Goal: Transaction & Acquisition: Book appointment/travel/reservation

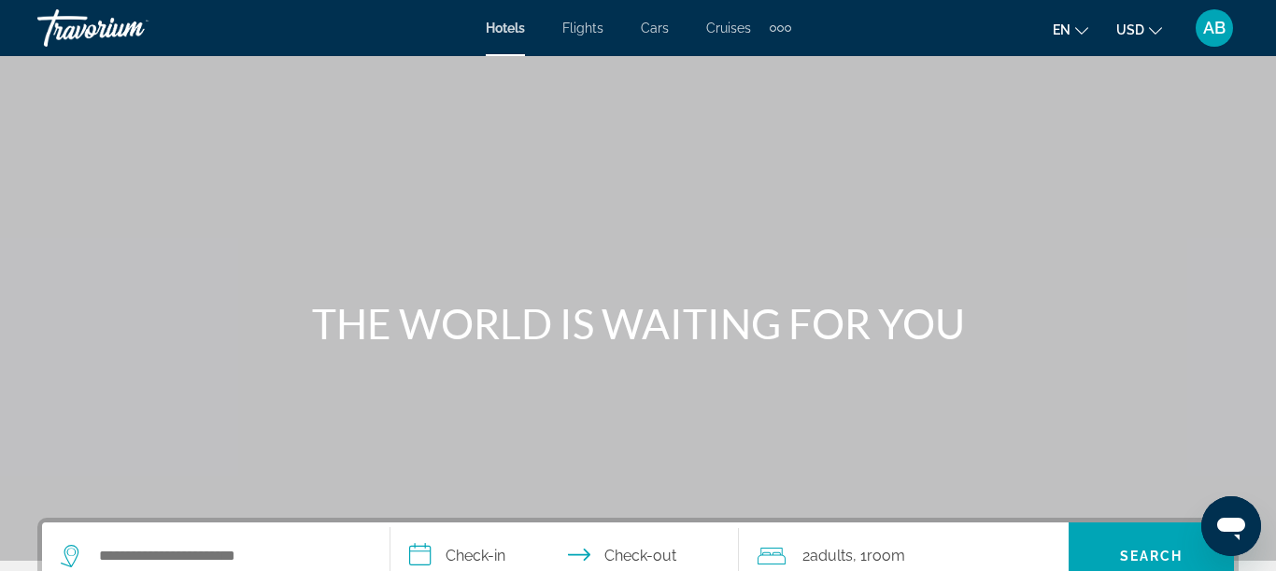
click at [783, 33] on div "Extra navigation items" at bounding box center [780, 28] width 21 height 28
click at [783, 33] on div "Hotels Flights Cars Cruises Activities" at bounding box center [749, 63] width 101 height 62
click at [785, 22] on div "Extra navigation items" at bounding box center [780, 28] width 21 height 28
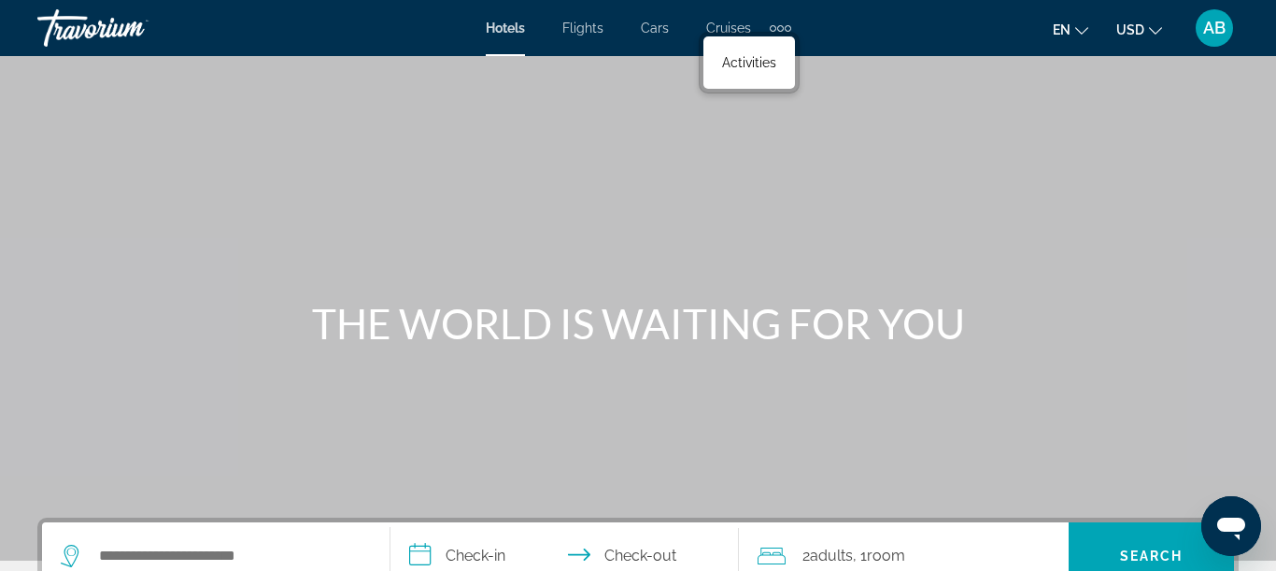
click at [785, 30] on div "Extra navigation items" at bounding box center [788, 28] width 7 height 7
click at [759, 68] on span "Activities" at bounding box center [749, 62] width 54 height 15
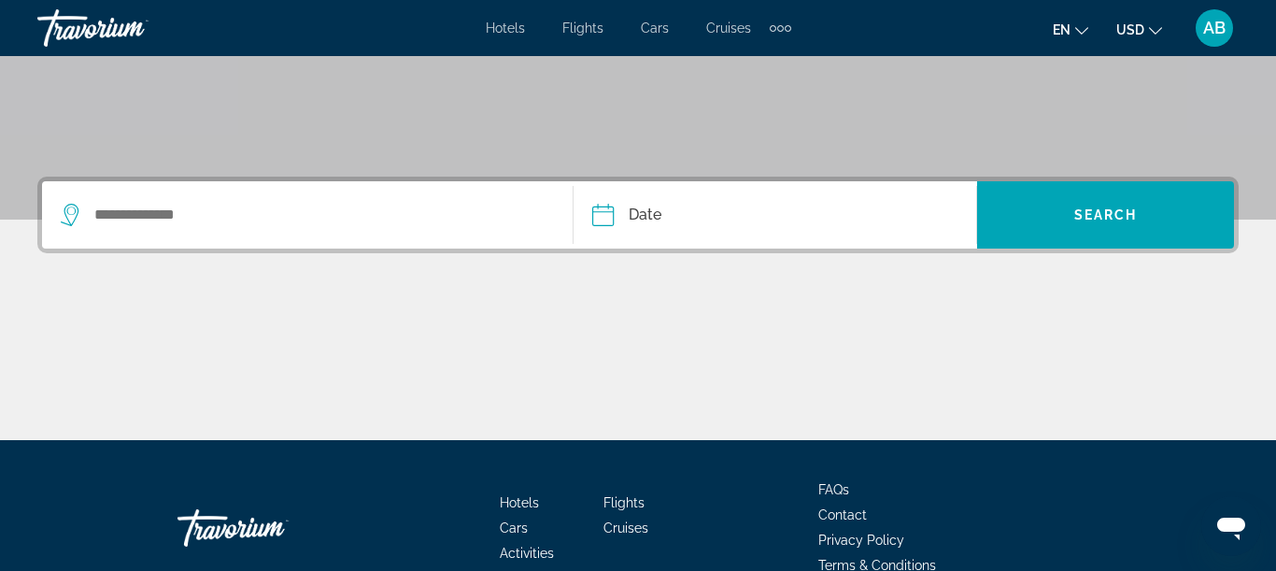
scroll to position [339, 0]
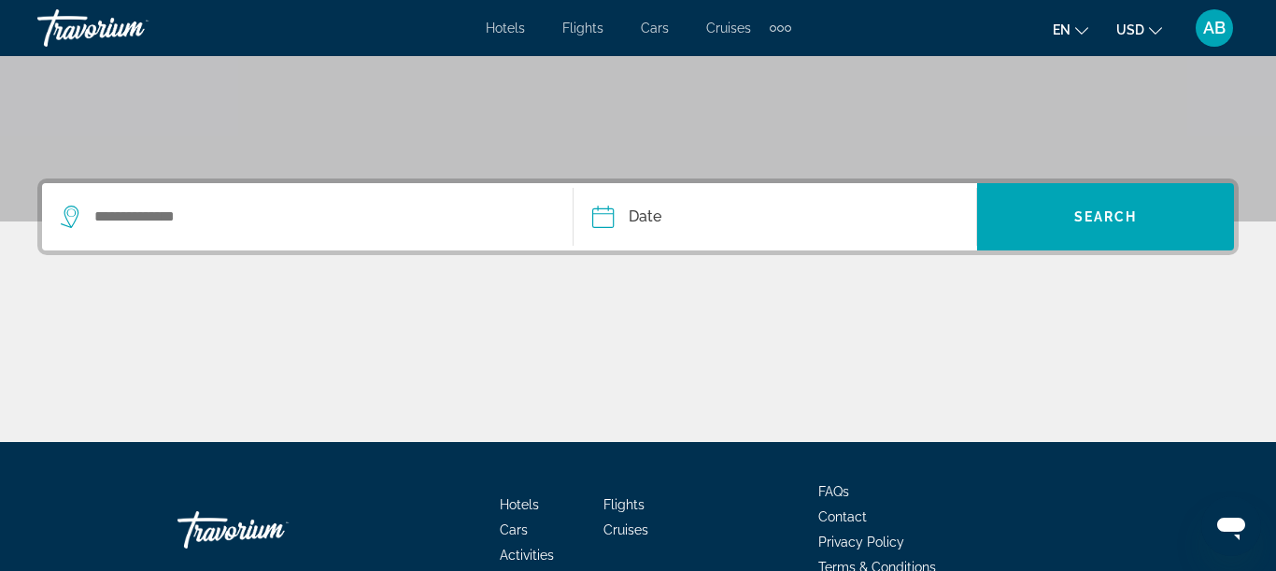
click at [309, 233] on div "Search widget" at bounding box center [307, 216] width 493 height 67
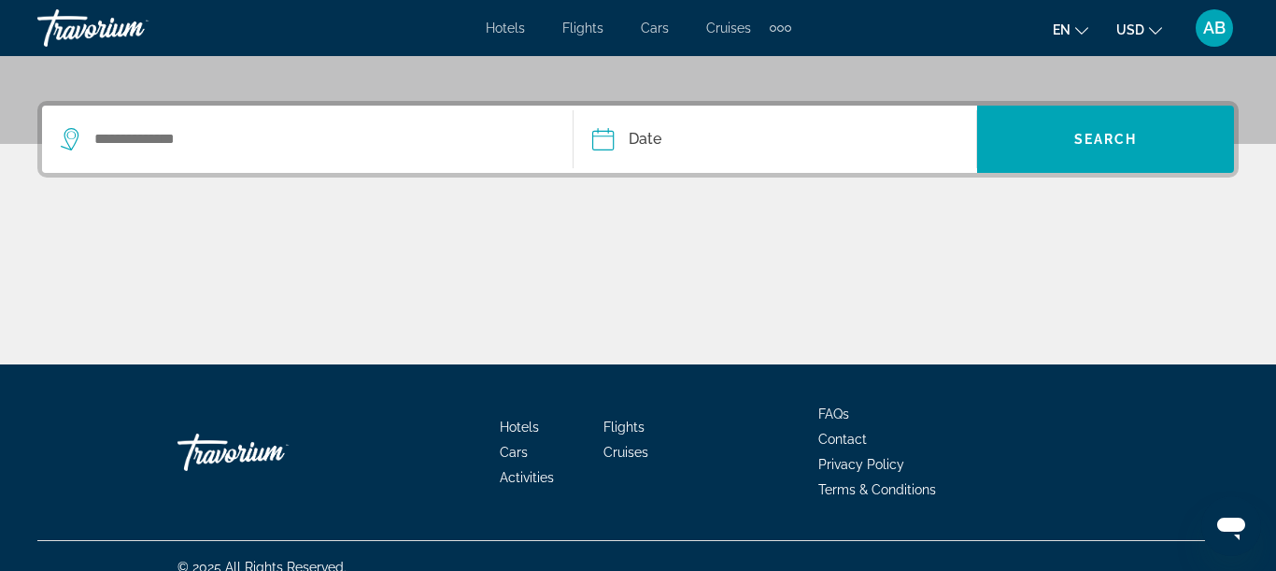
scroll to position [439, 0]
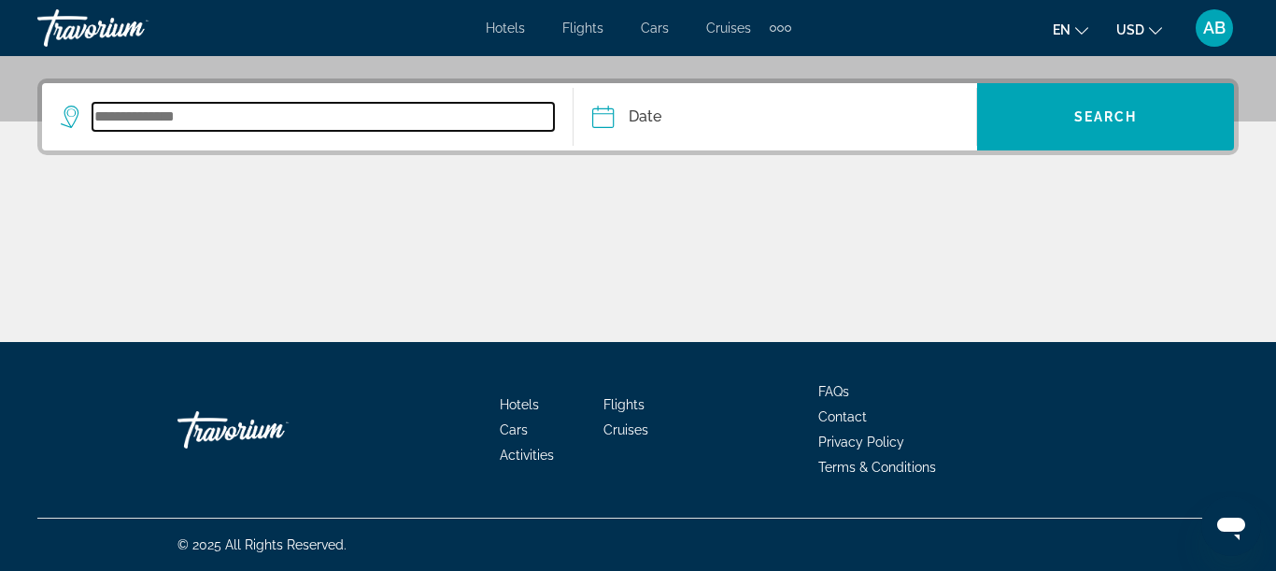
click at [176, 126] on input "Search widget" at bounding box center [322, 117] width 461 height 28
click at [169, 118] on input "Search widget" at bounding box center [322, 117] width 461 height 28
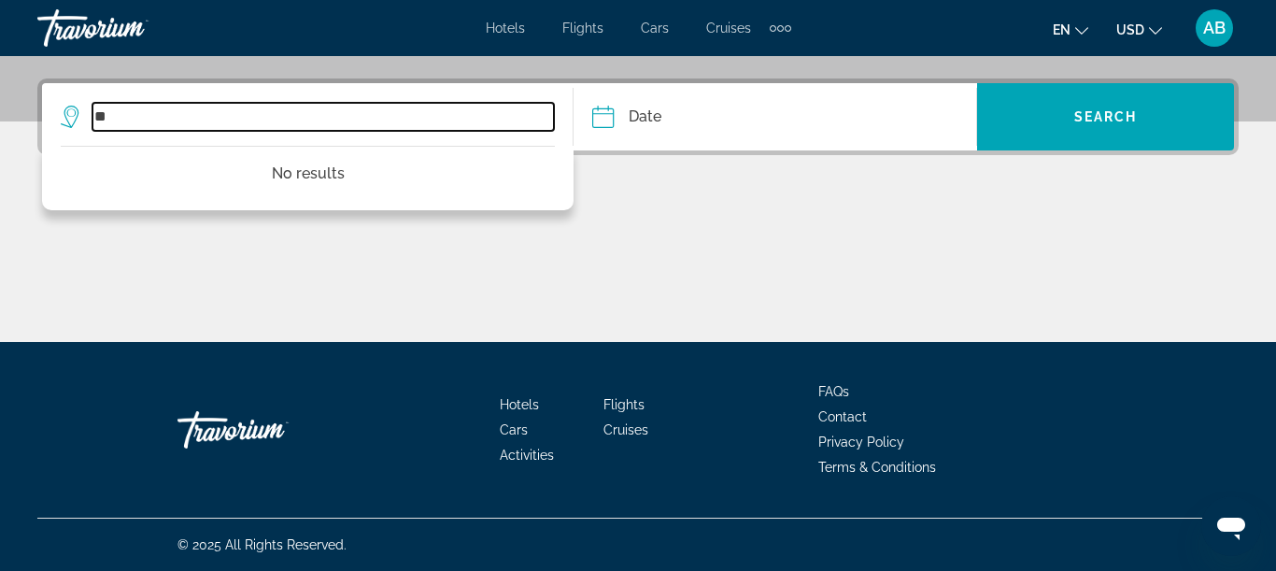
type input "*"
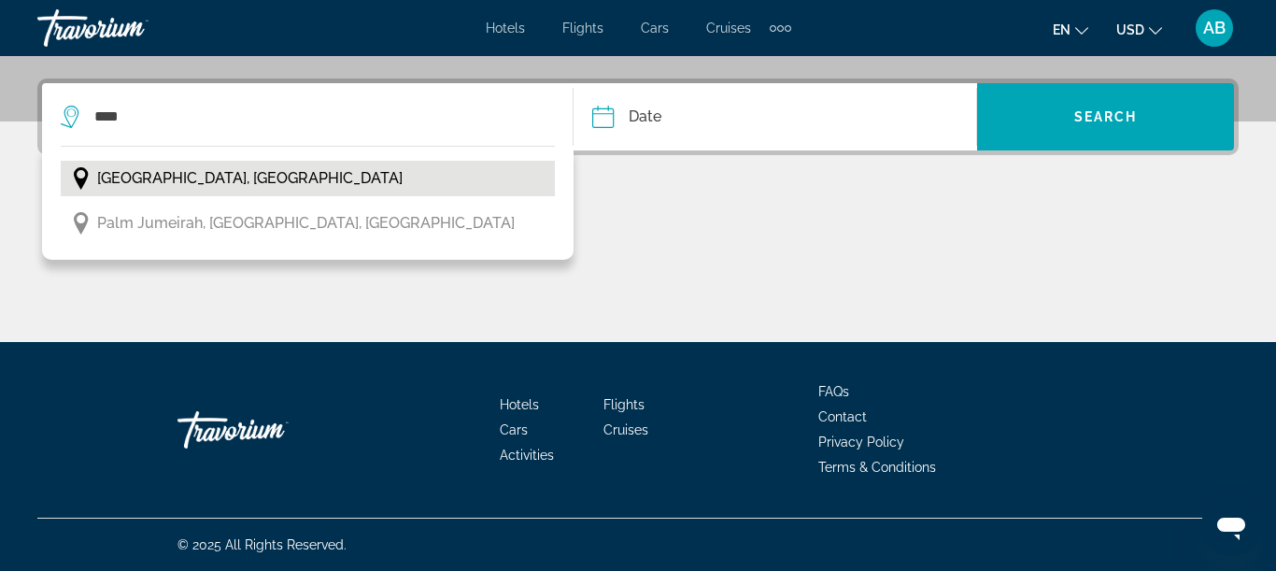
click at [162, 186] on span "Dubai, United Arab Emirates" at bounding box center [249, 178] width 305 height 26
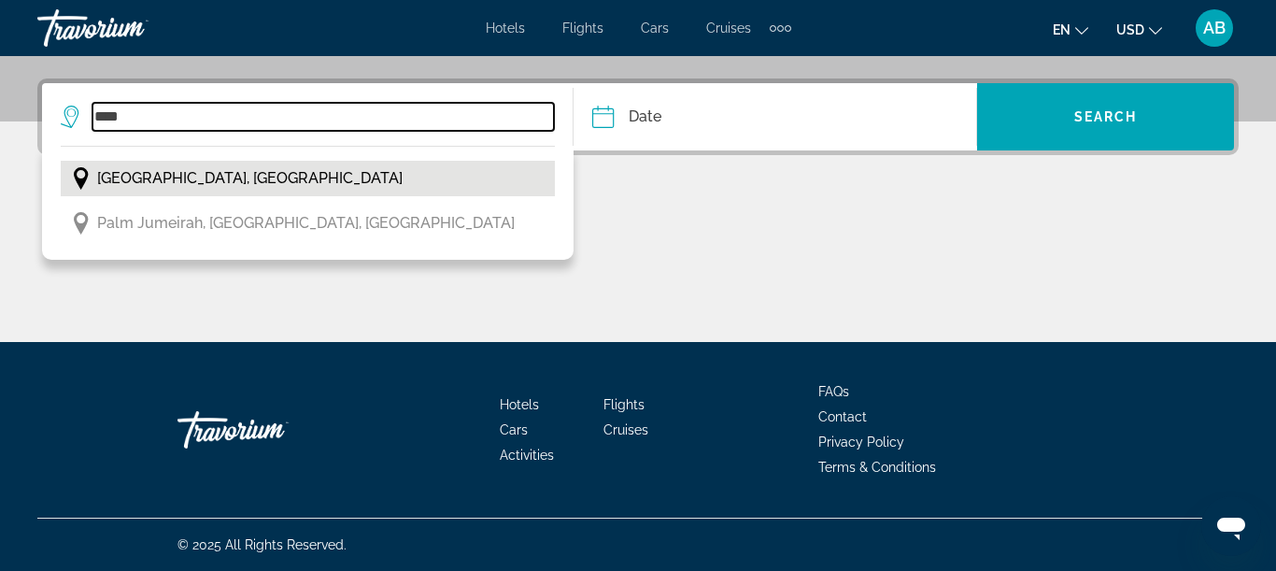
type input "**********"
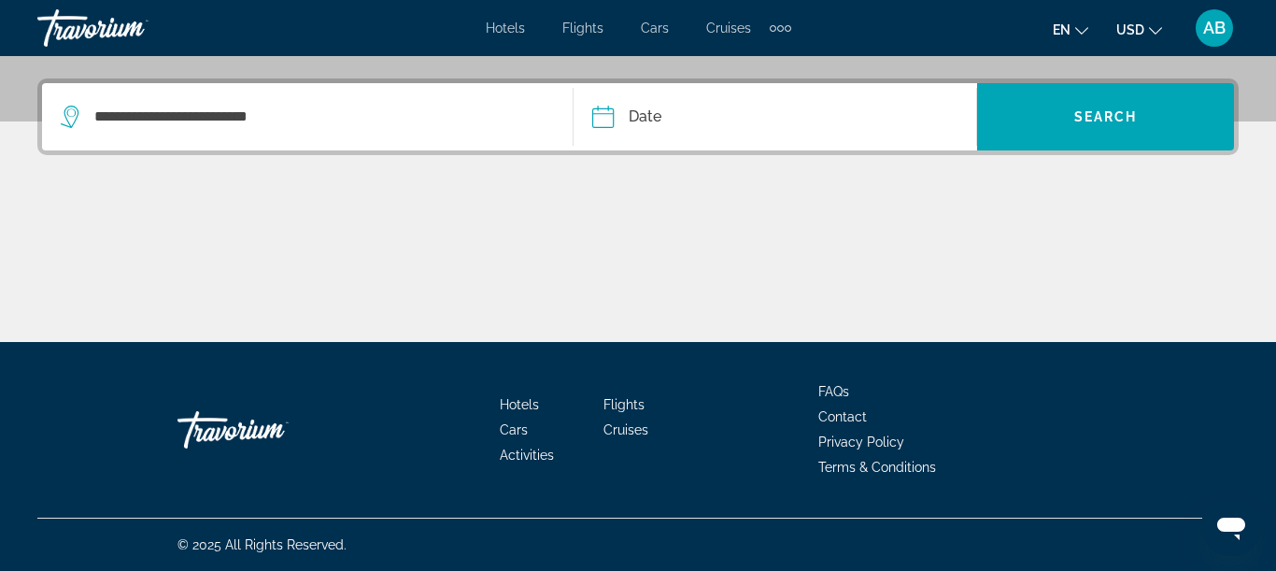
click at [644, 118] on input "Date" at bounding box center [687, 119] width 200 height 73
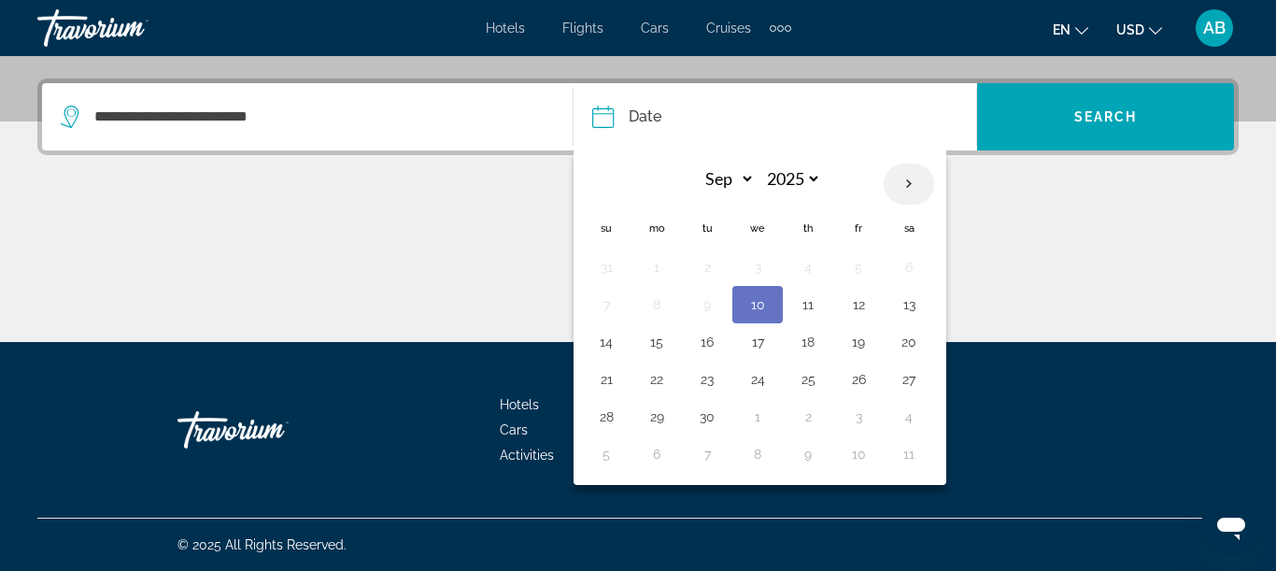
click at [908, 183] on th "Next month" at bounding box center [909, 183] width 50 height 41
select select "*"
click at [607, 308] on button "5" at bounding box center [606, 304] width 30 height 26
type input "**********"
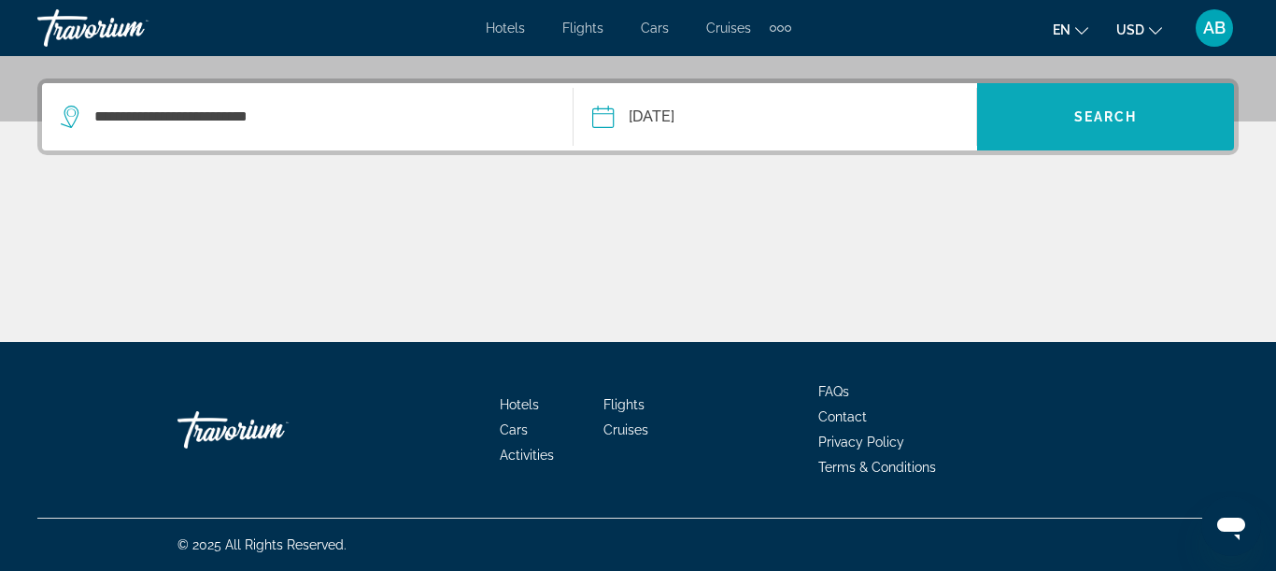
click at [1084, 117] on span "Search" at bounding box center [1106, 116] width 64 height 15
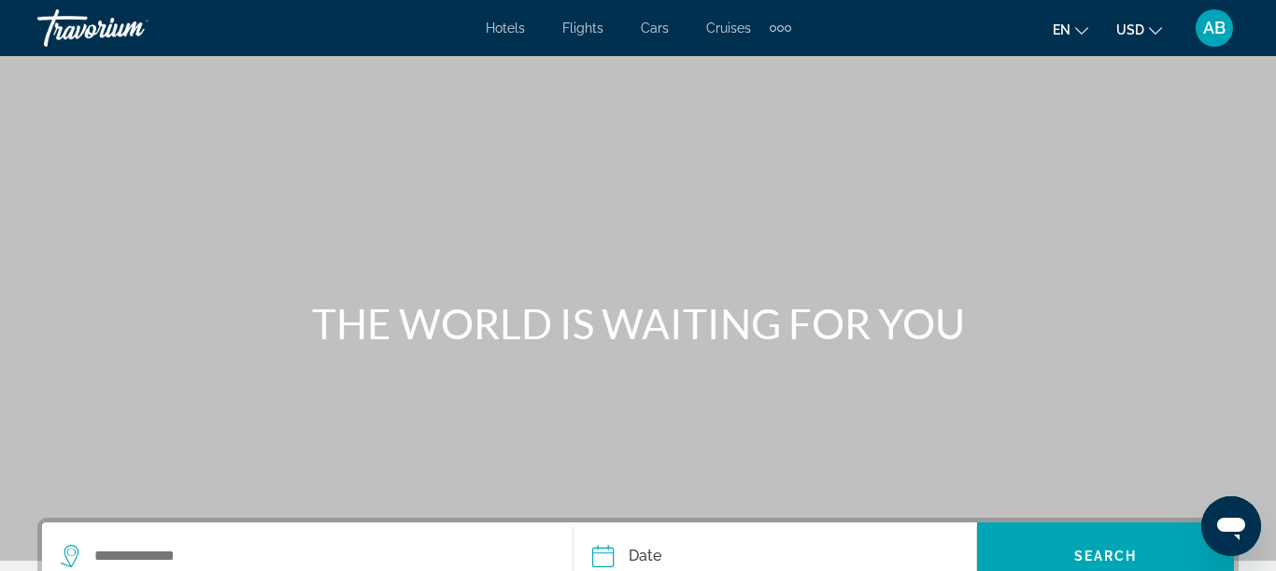
click at [777, 26] on div "Extra navigation items" at bounding box center [780, 28] width 7 height 7
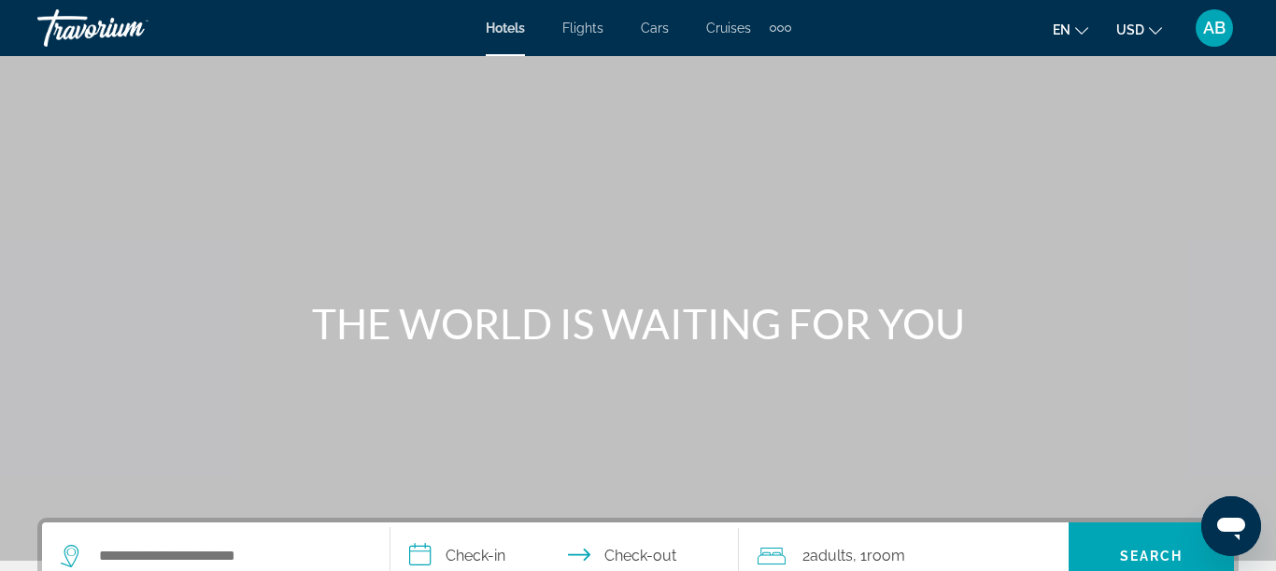
click at [780, 26] on div "Extra navigation items" at bounding box center [780, 28] width 7 height 7
click at [824, 130] on div "Main content" at bounding box center [638, 280] width 1276 height 560
click at [777, 25] on div "Extra navigation items" at bounding box center [780, 28] width 7 height 7
click at [716, 117] on div "Main content" at bounding box center [638, 280] width 1276 height 560
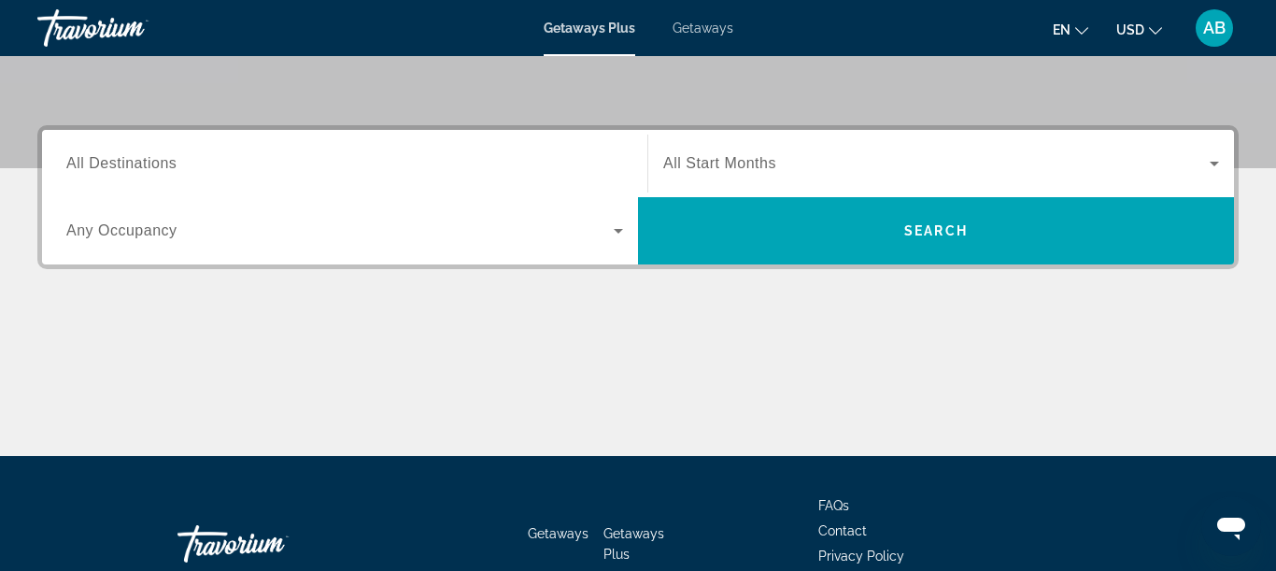
scroll to position [393, 0]
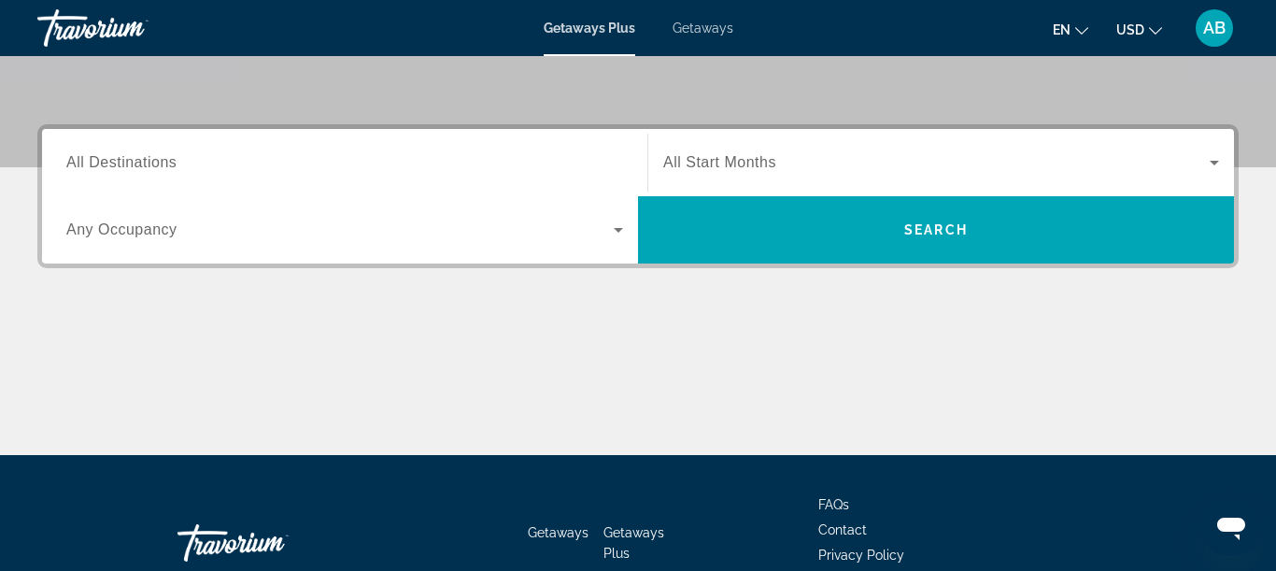
click at [120, 160] on span "All Destinations" at bounding box center [121, 162] width 110 height 16
click at [120, 160] on input "Destination All Destinations" at bounding box center [344, 163] width 557 height 22
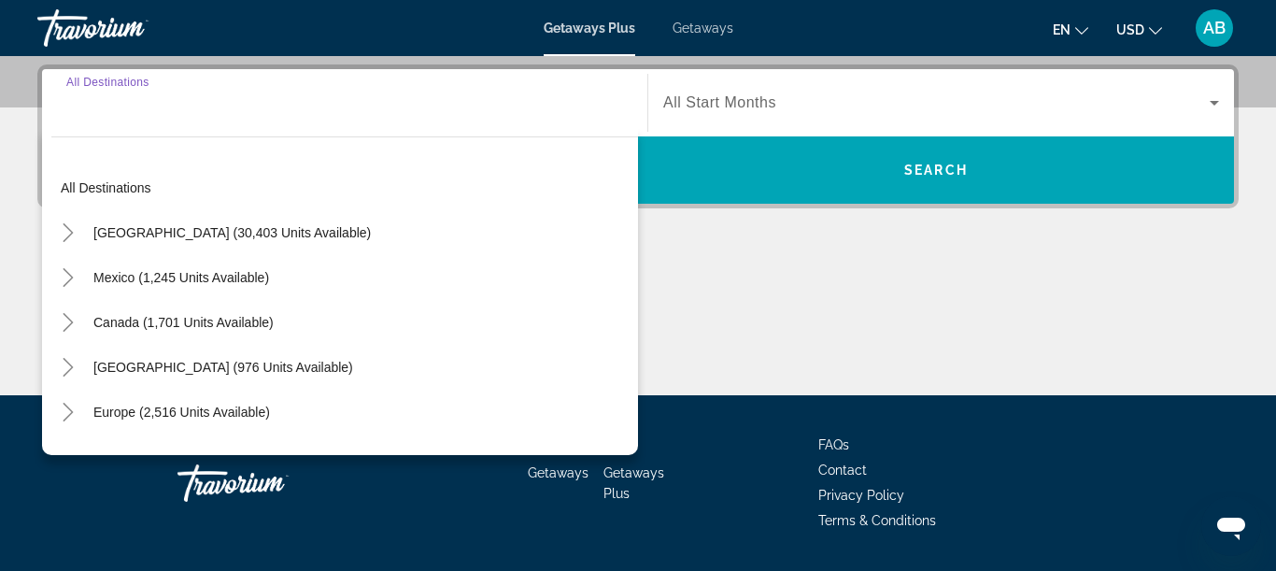
scroll to position [457, 0]
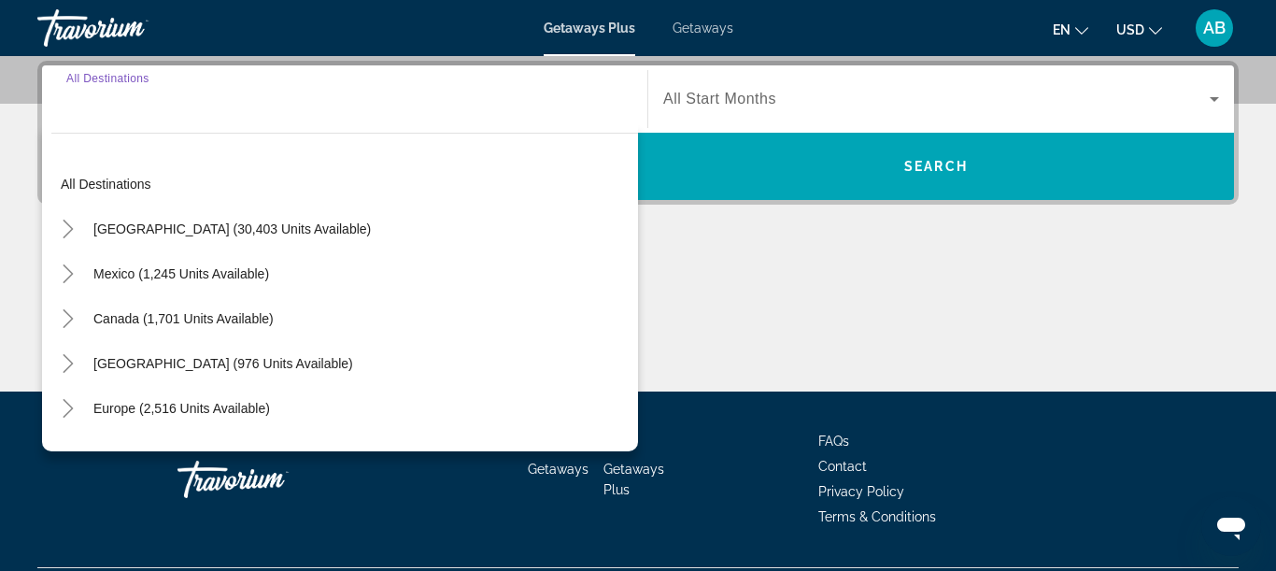
click at [94, 115] on div "Search widget" at bounding box center [344, 99] width 557 height 53
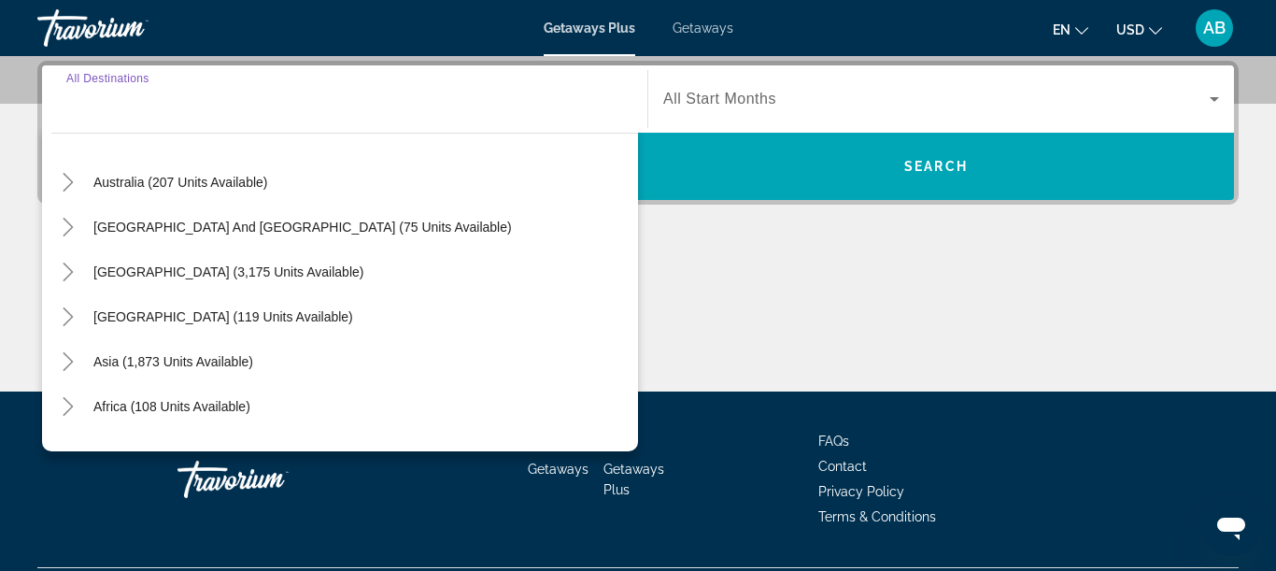
scroll to position [272, 0]
click at [152, 358] on span "Asia (1,873 units available)" at bounding box center [173, 360] width 160 height 15
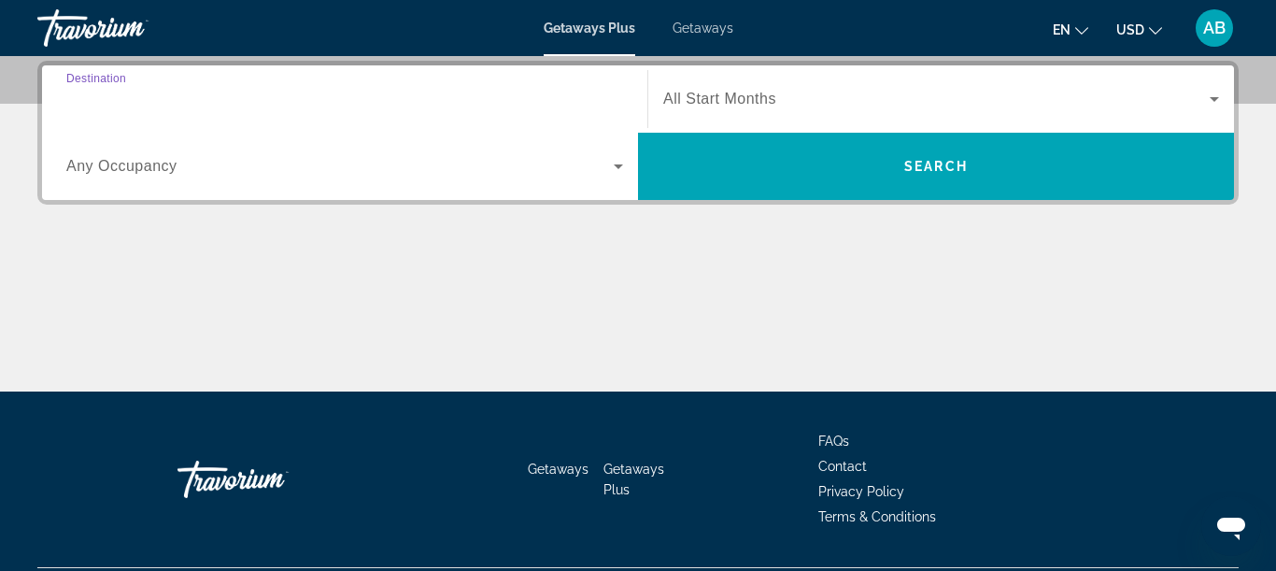
type input "**********"
click at [749, 110] on div "Search widget" at bounding box center [941, 99] width 556 height 52
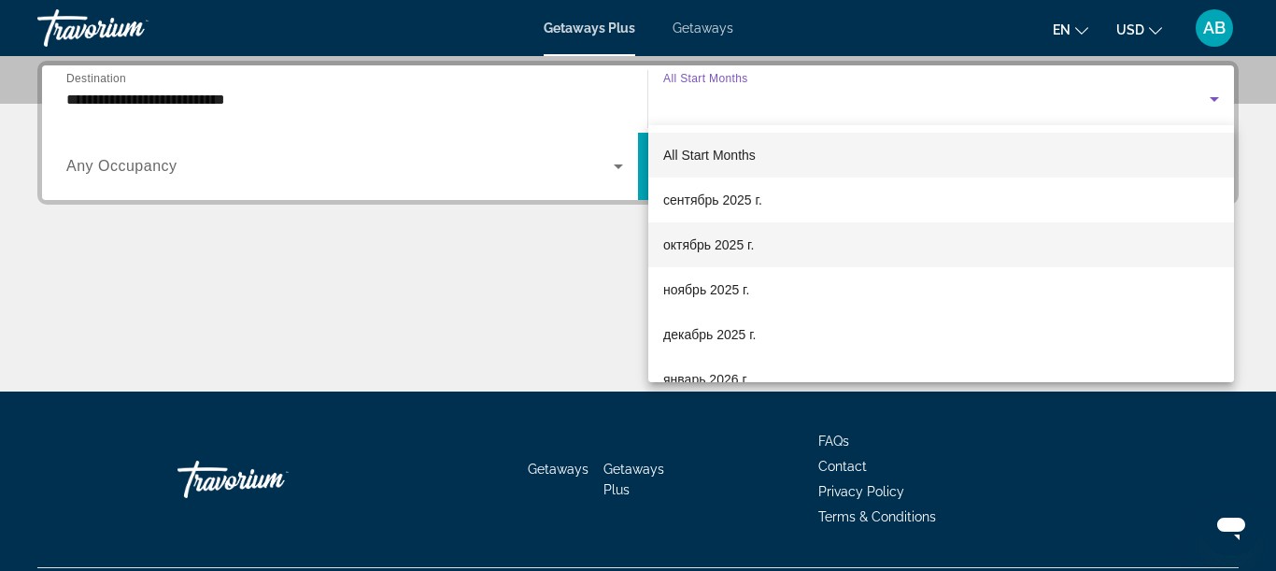
click at [722, 247] on span "октябрь 2025 г." at bounding box center [708, 244] width 91 height 22
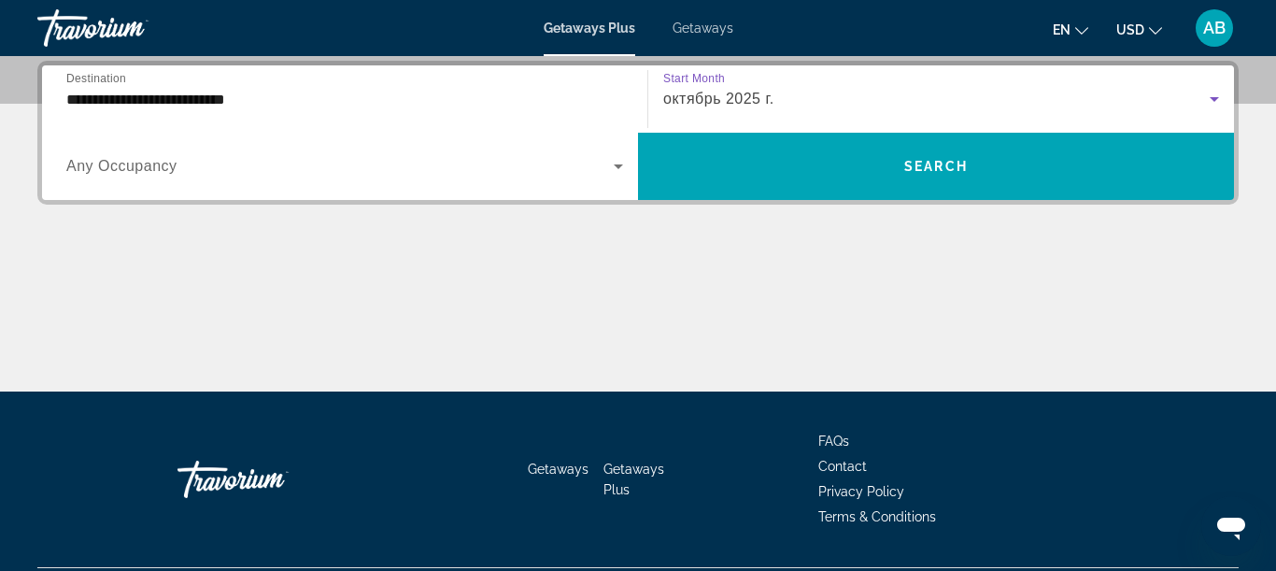
click at [353, 186] on div "Search widget" at bounding box center [344, 166] width 557 height 52
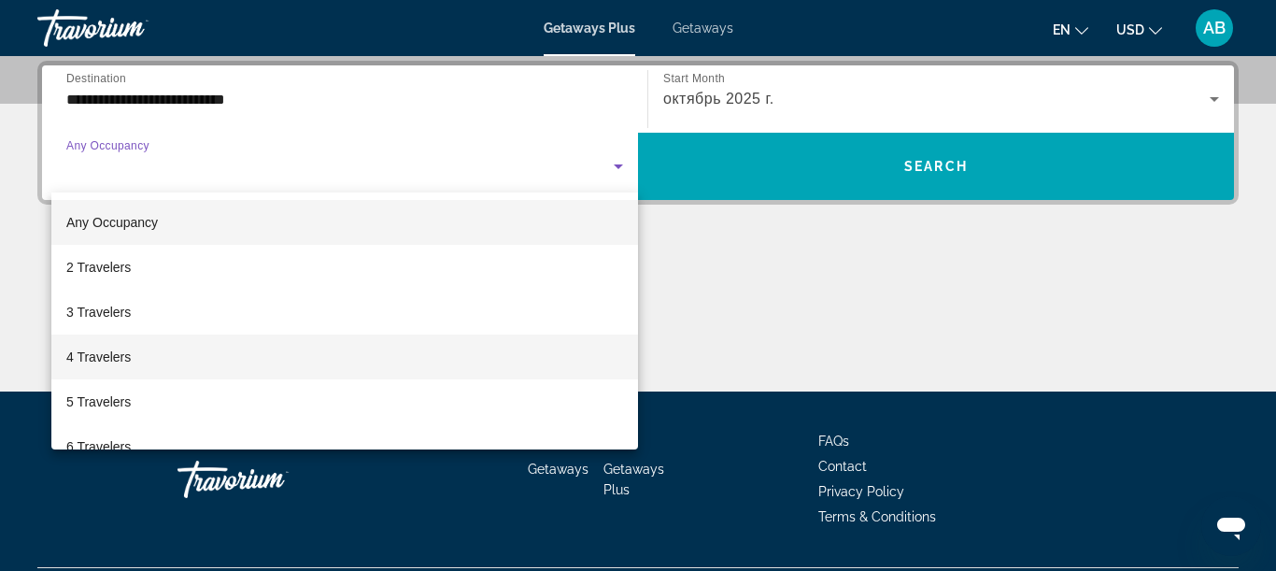
click at [249, 349] on mat-option "4 Travelers" at bounding box center [344, 356] width 587 height 45
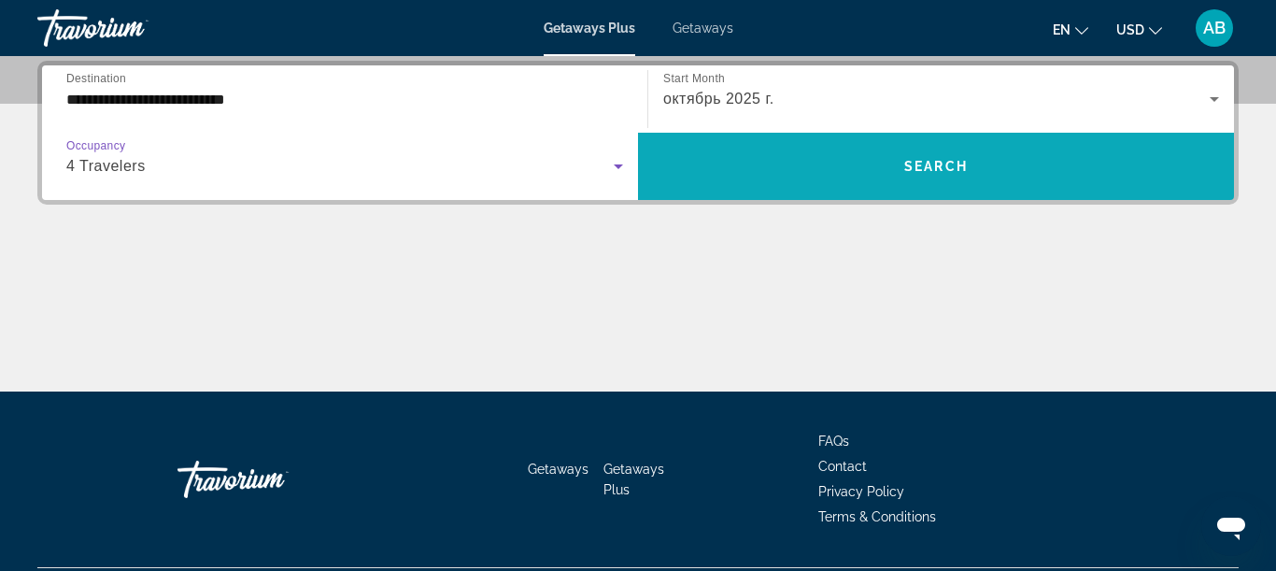
click at [782, 164] on span "Search widget" at bounding box center [936, 166] width 596 height 45
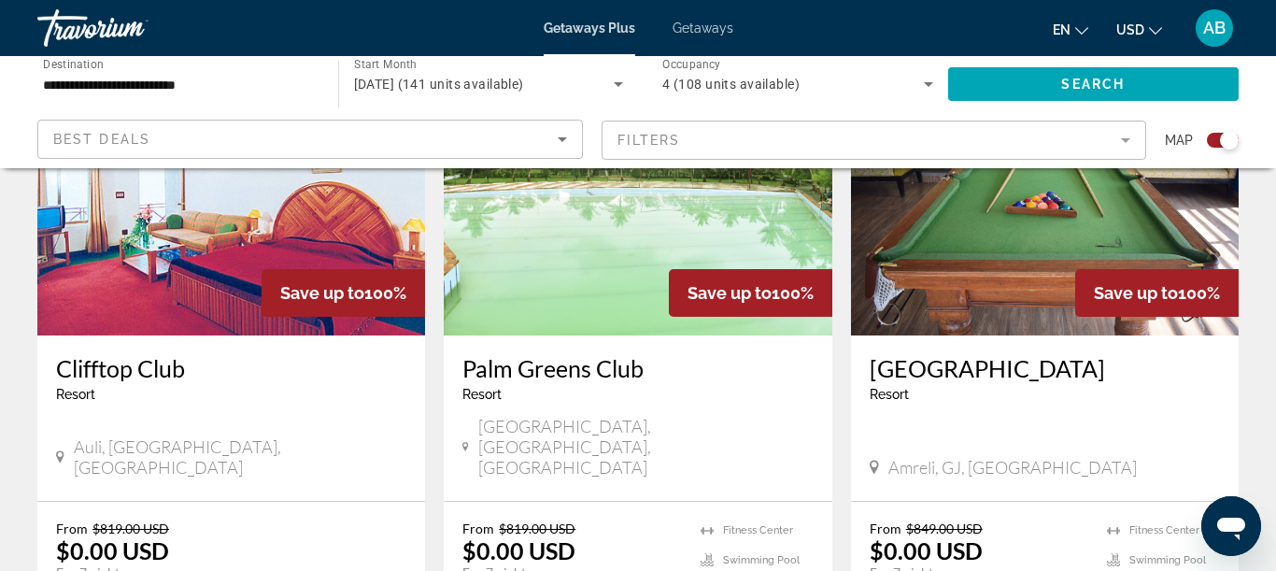
scroll to position [757, 0]
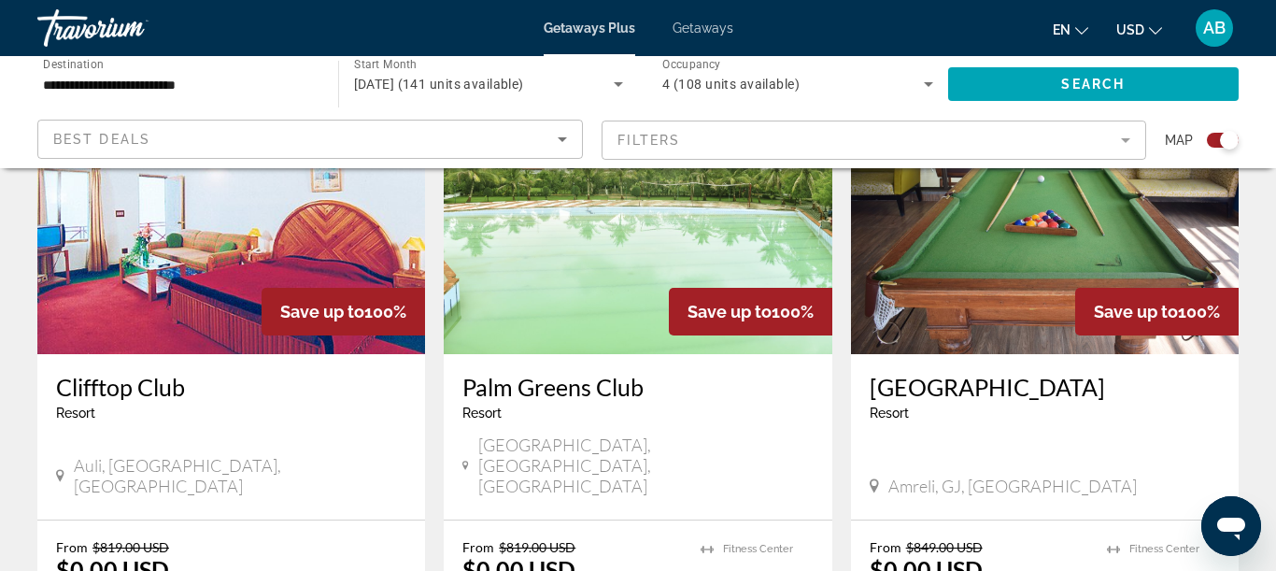
click at [641, 138] on mat-form-field "Filters" at bounding box center [873, 139] width 545 height 39
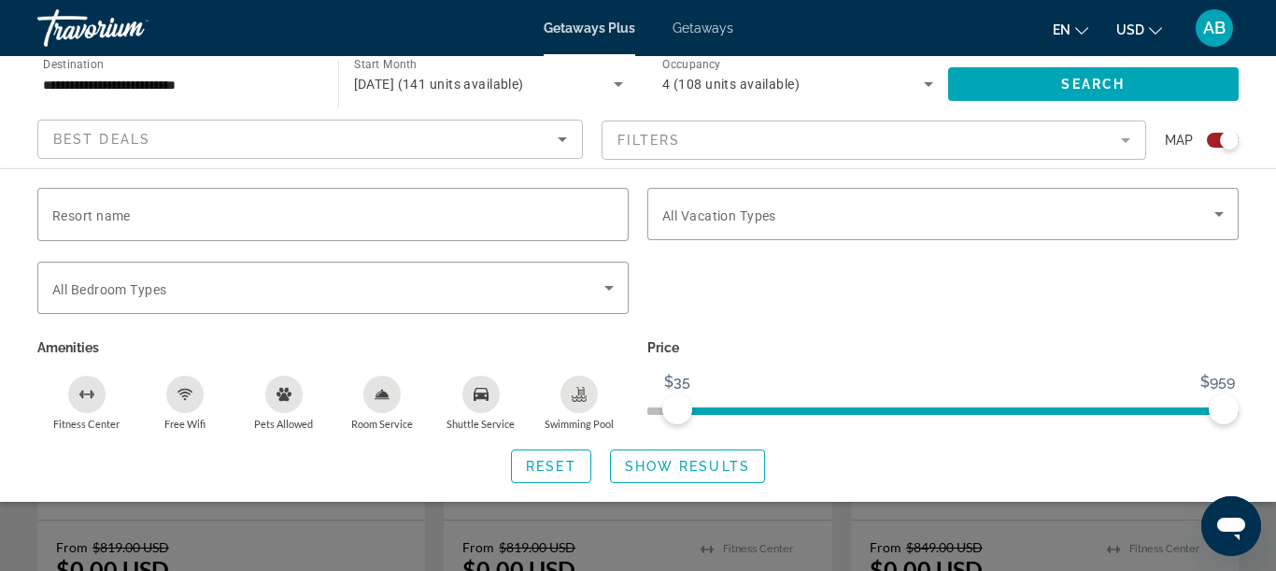
drag, startPoint x: 677, startPoint y: 411, endPoint x: 787, endPoint y: 411, distance: 110.2
click at [787, 411] on span "ngx-slider" at bounding box center [950, 410] width 546 height 7
drag, startPoint x: 672, startPoint y: 410, endPoint x: 903, endPoint y: 418, distance: 230.8
click at [903, 418] on span "ngx-slider" at bounding box center [903, 409] width 30 height 30
drag, startPoint x: 903, startPoint y: 418, endPoint x: 924, endPoint y: 417, distance: 20.6
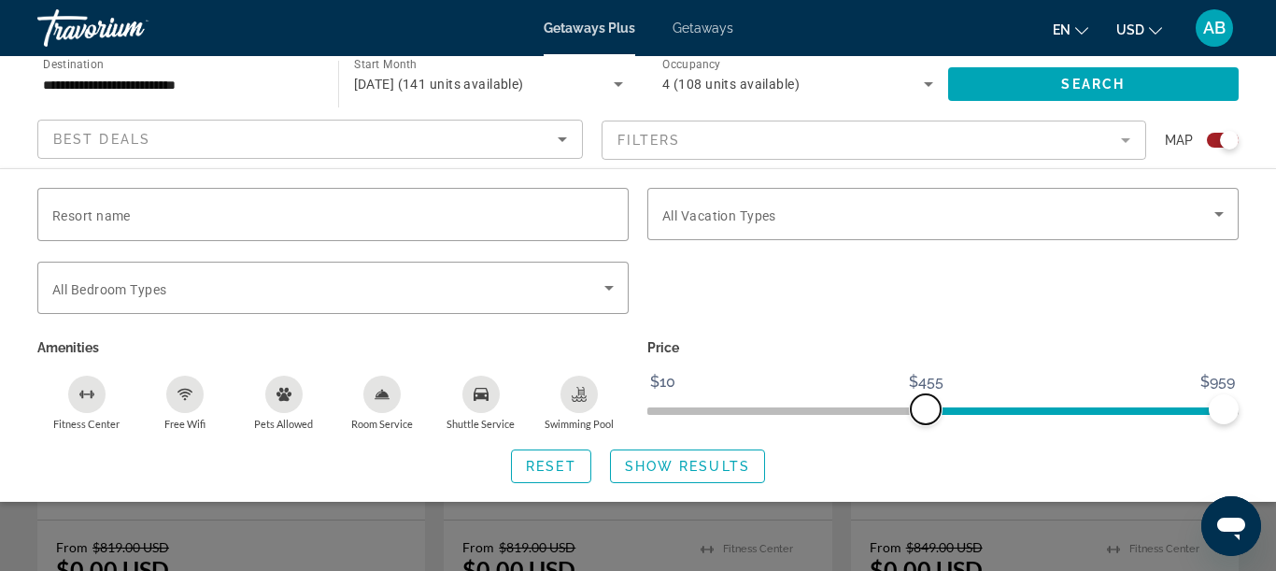
click at [924, 417] on span "ngx-slider" at bounding box center [926, 409] width 30 height 30
click at [412, 130] on div "Best Deals" at bounding box center [305, 139] width 504 height 22
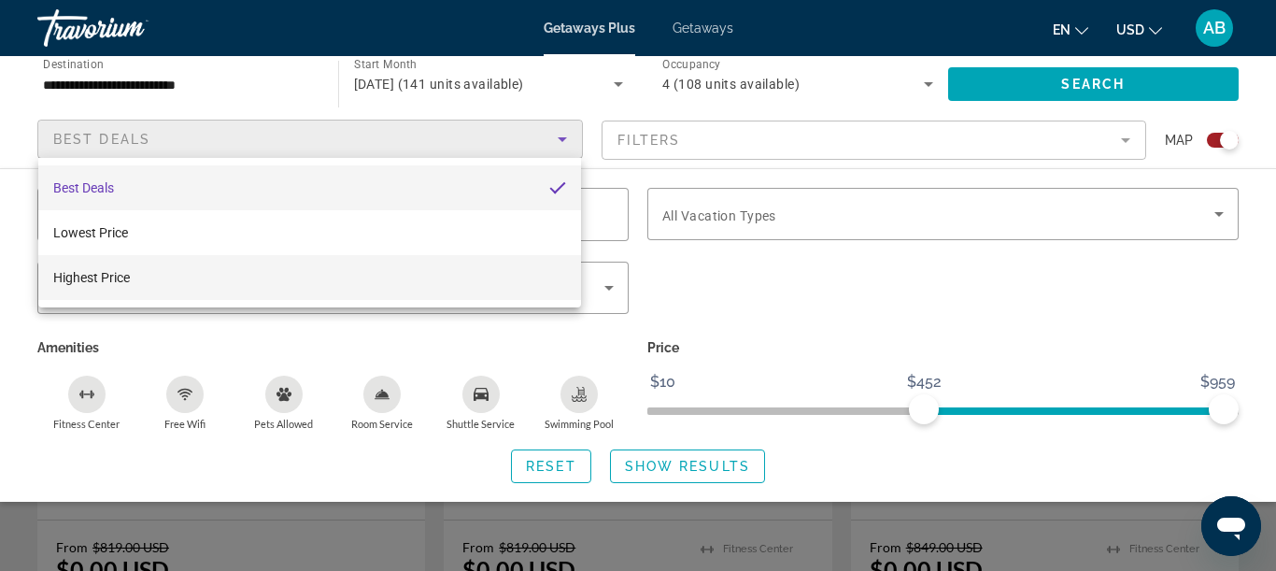
click at [285, 276] on mat-option "Highest Price" at bounding box center [309, 277] width 543 height 45
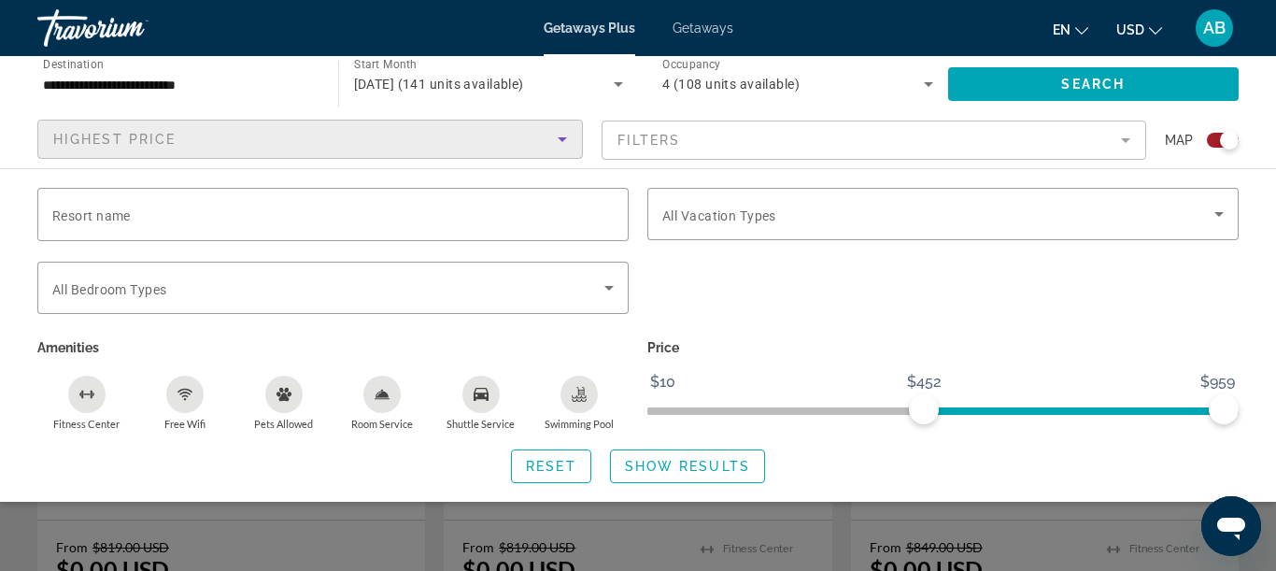
click at [686, 128] on mat-form-field "Filters" at bounding box center [873, 139] width 545 height 39
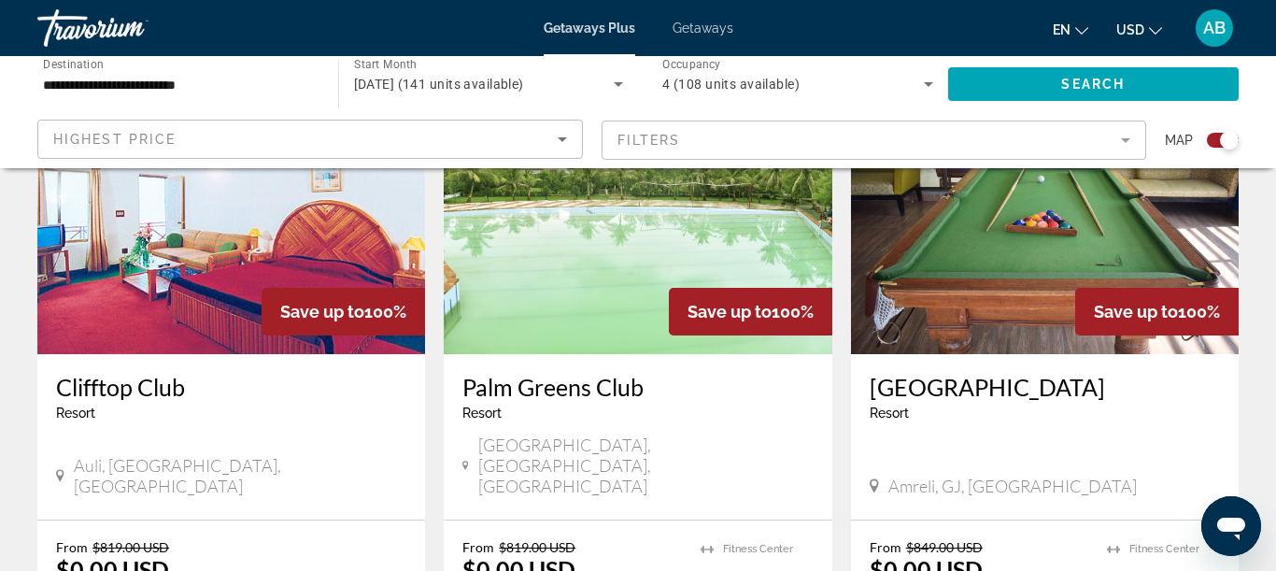
click at [354, 142] on div "Highest Price" at bounding box center [305, 139] width 504 height 22
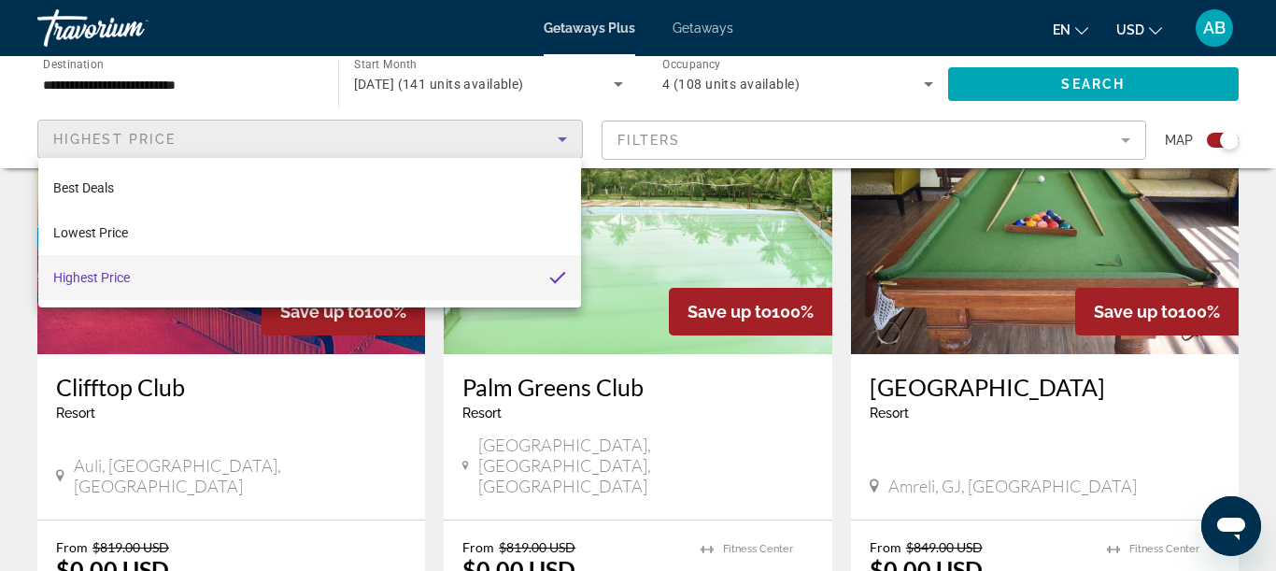
click at [315, 270] on mat-option "Highest Price" at bounding box center [309, 277] width 543 height 45
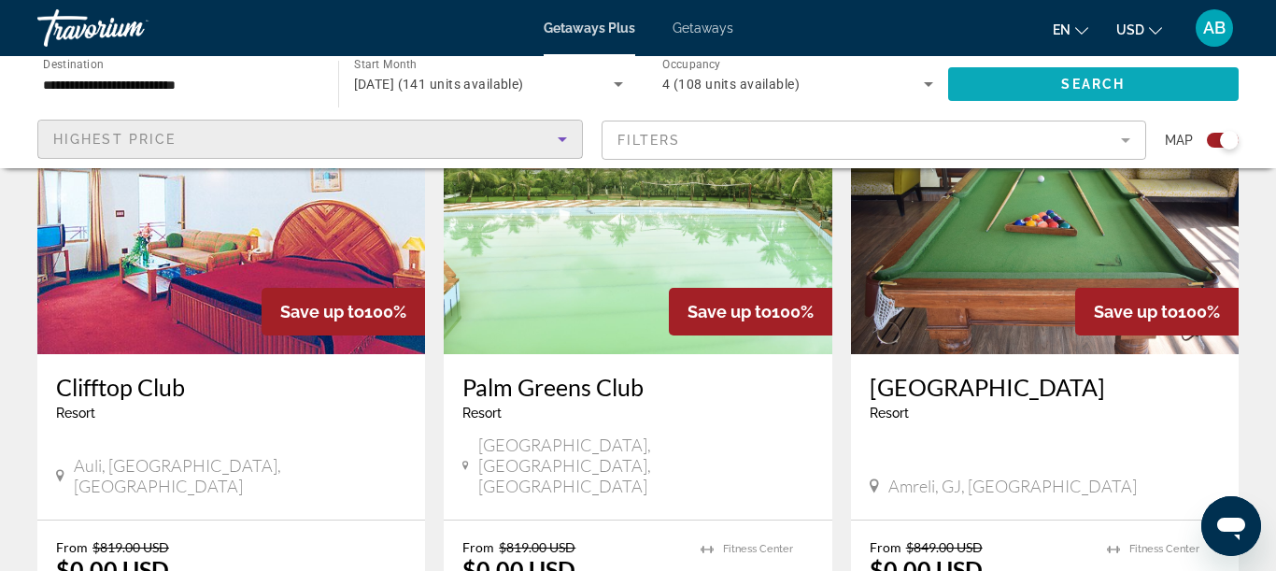
click at [1005, 85] on span "Search widget" at bounding box center [1093, 84] width 291 height 45
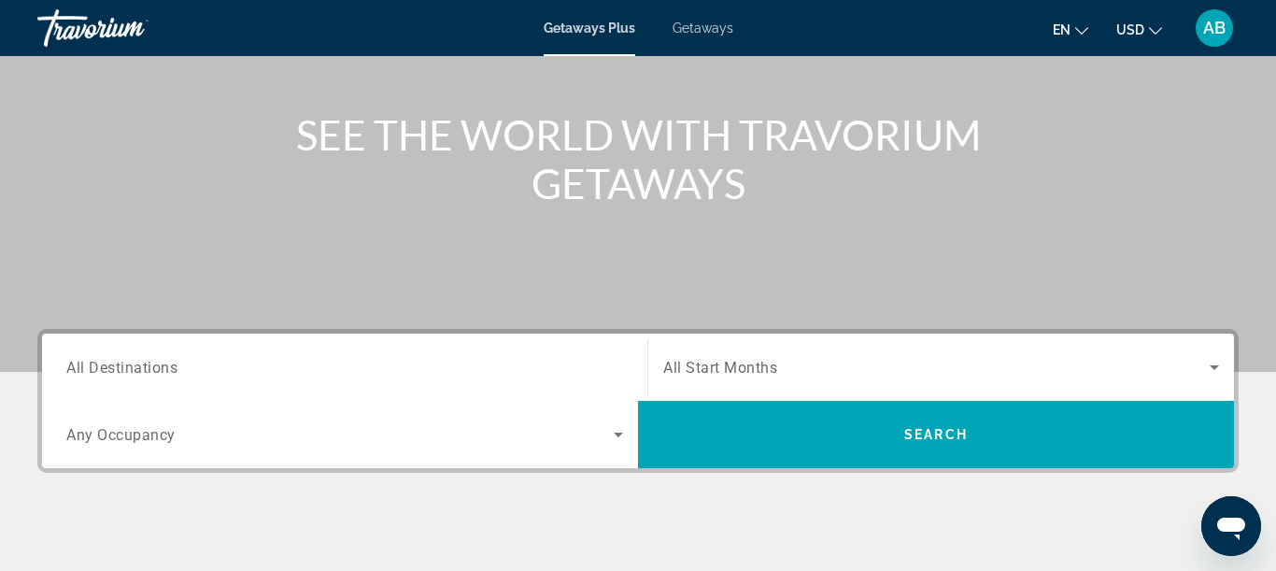
scroll to position [212, 0]
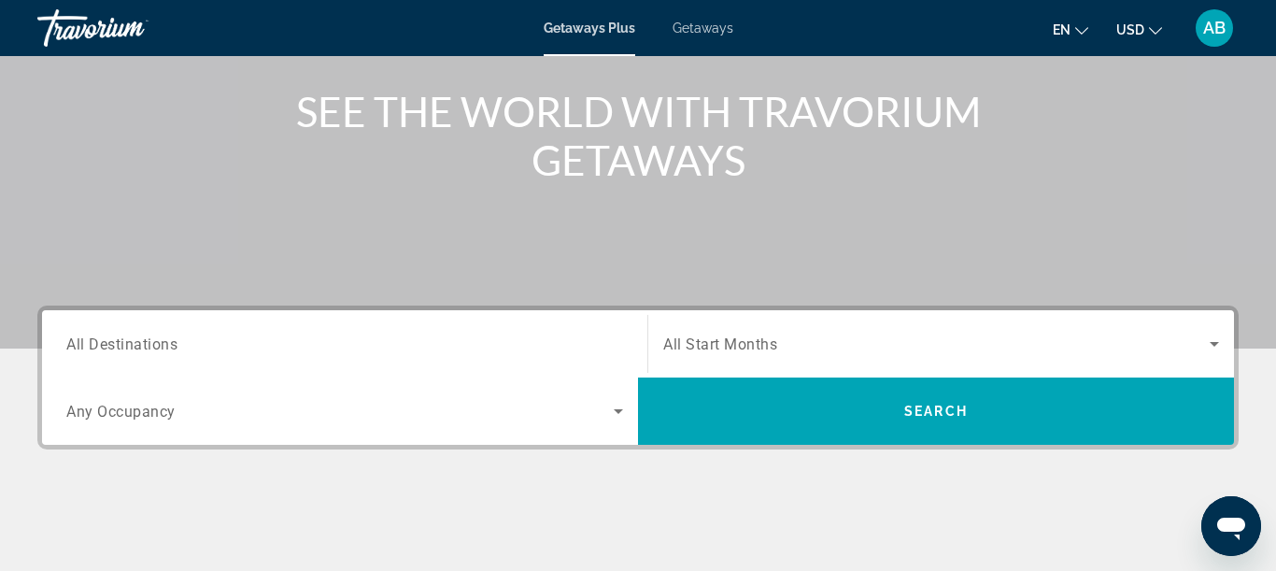
click at [269, 344] on input "Destination All Destinations" at bounding box center [344, 344] width 557 height 22
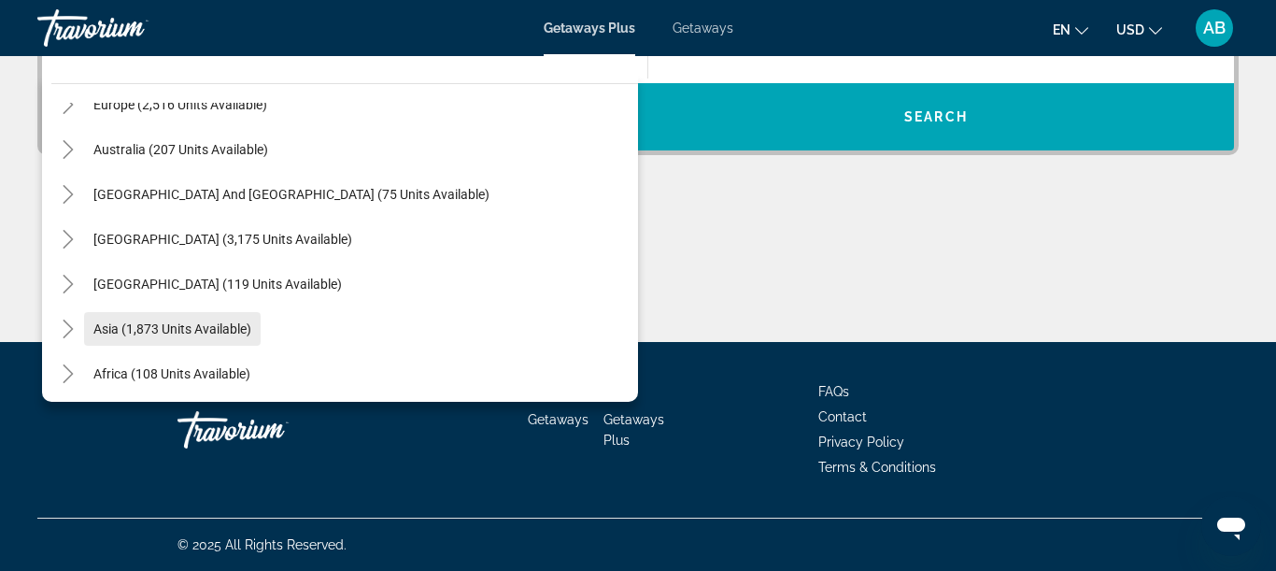
scroll to position [245, 0]
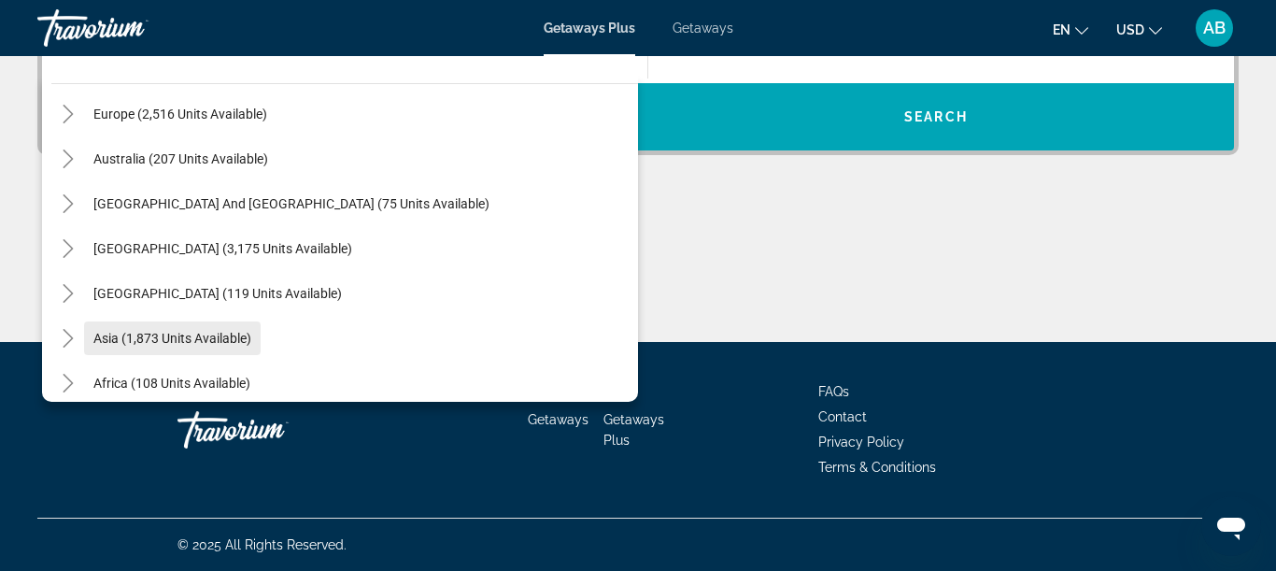
click at [140, 346] on span "Search widget" at bounding box center [172, 338] width 177 height 45
type input "**********"
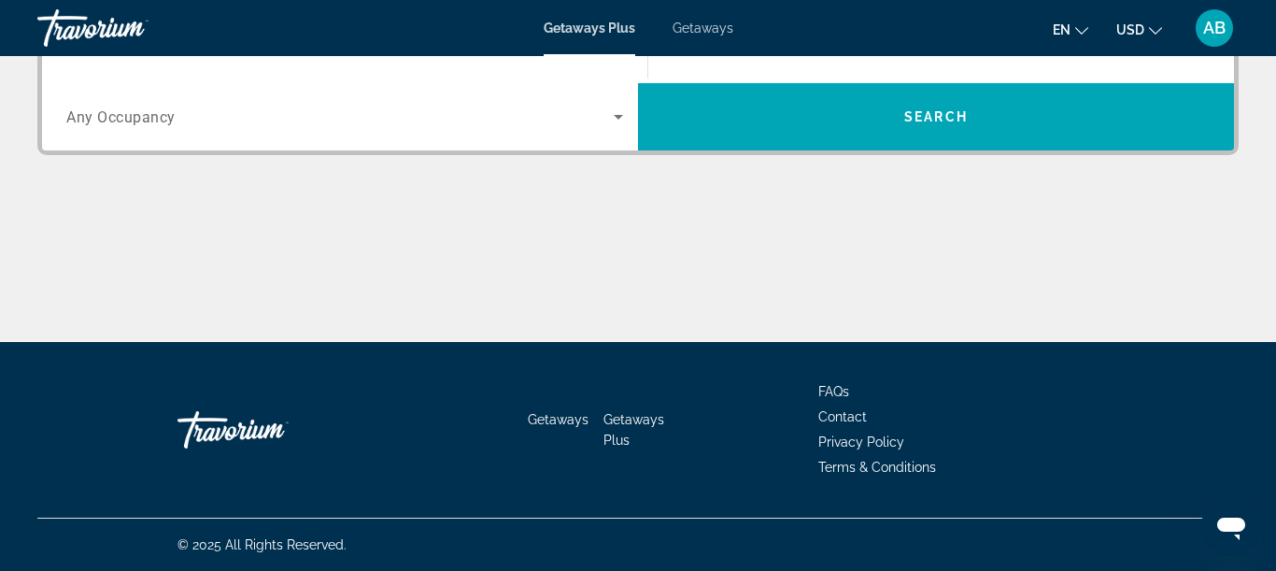
scroll to position [457, 0]
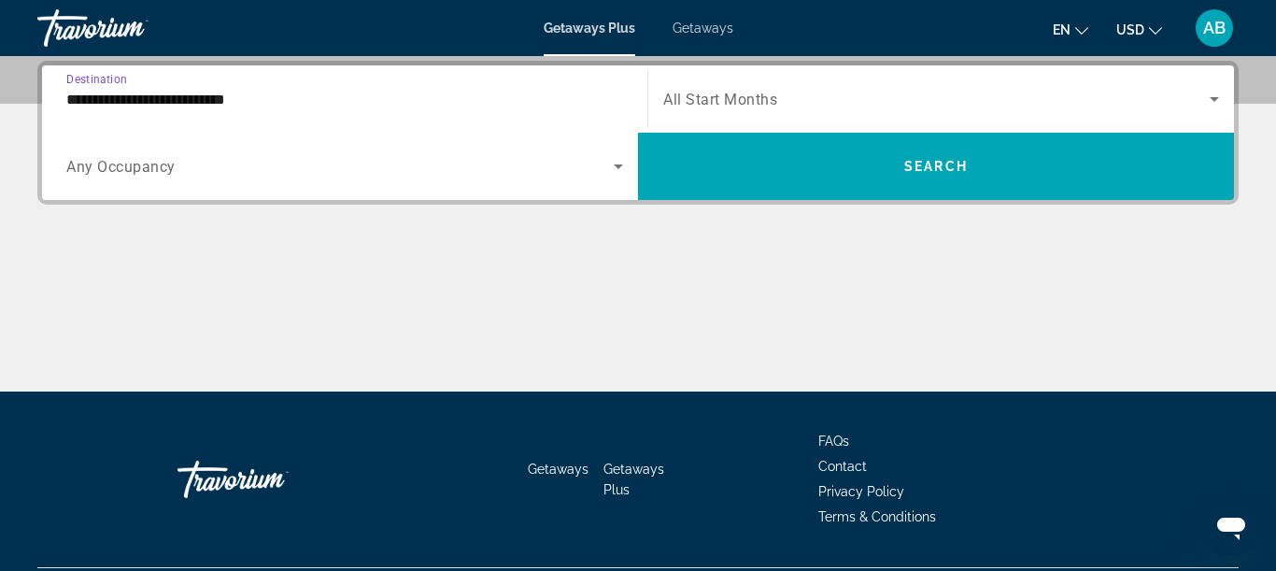
click at [111, 175] on span "Any Occupancy" at bounding box center [120, 167] width 109 height 18
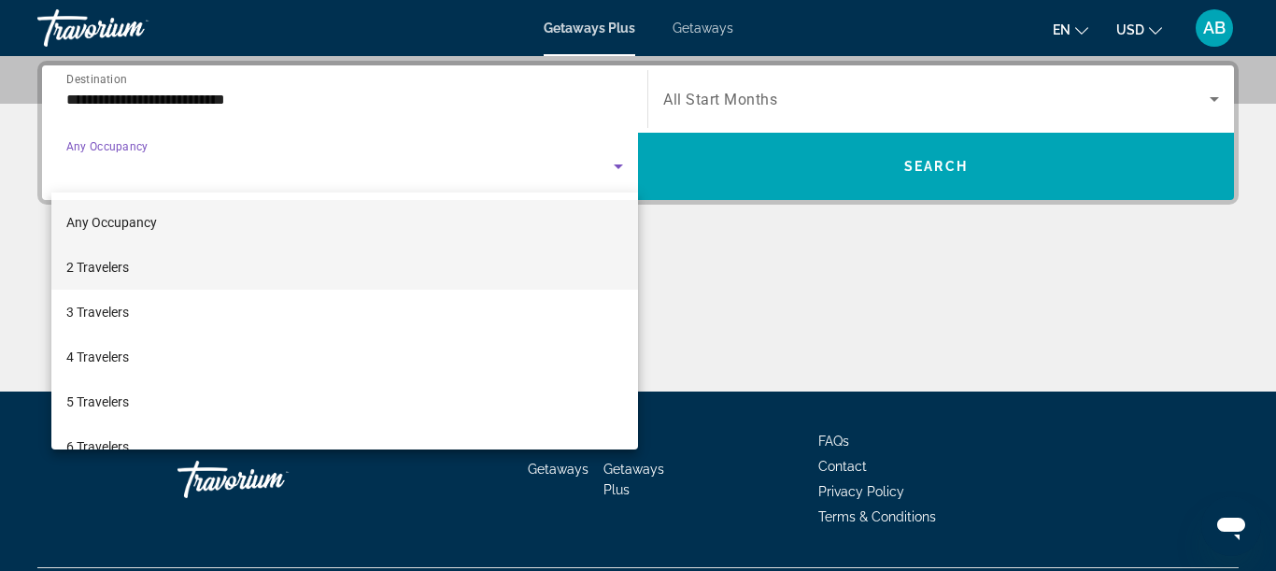
click at [127, 270] on span "2 Travelers" at bounding box center [97, 267] width 63 height 22
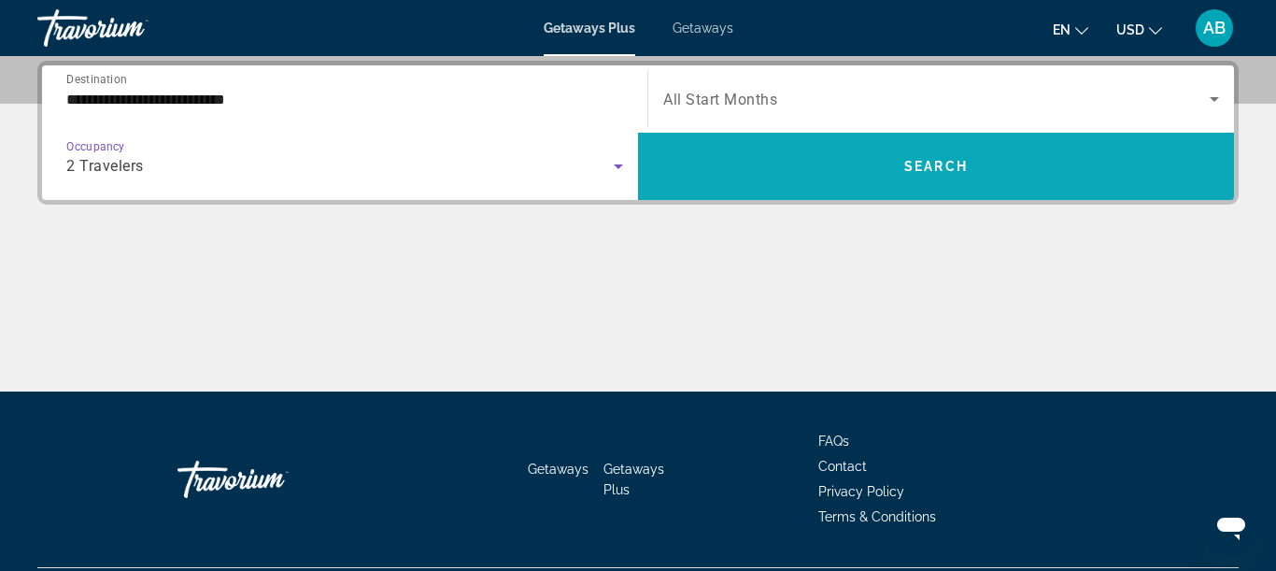
click at [728, 153] on span "Search widget" at bounding box center [936, 166] width 596 height 45
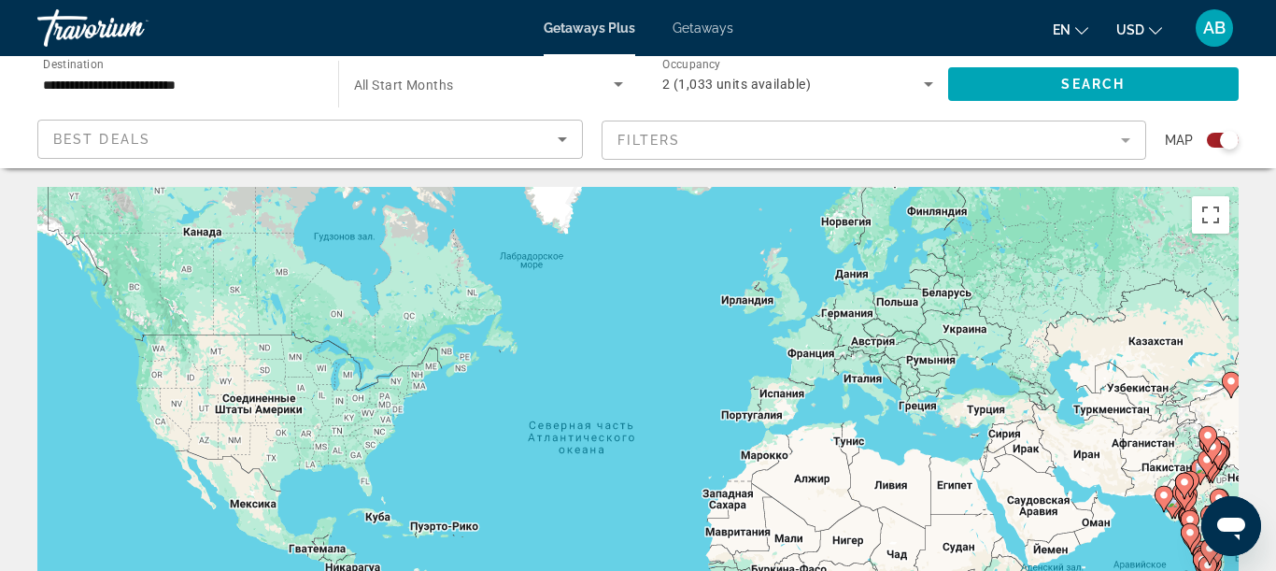
click at [1126, 145] on mat-form-field "Filters" at bounding box center [873, 139] width 545 height 39
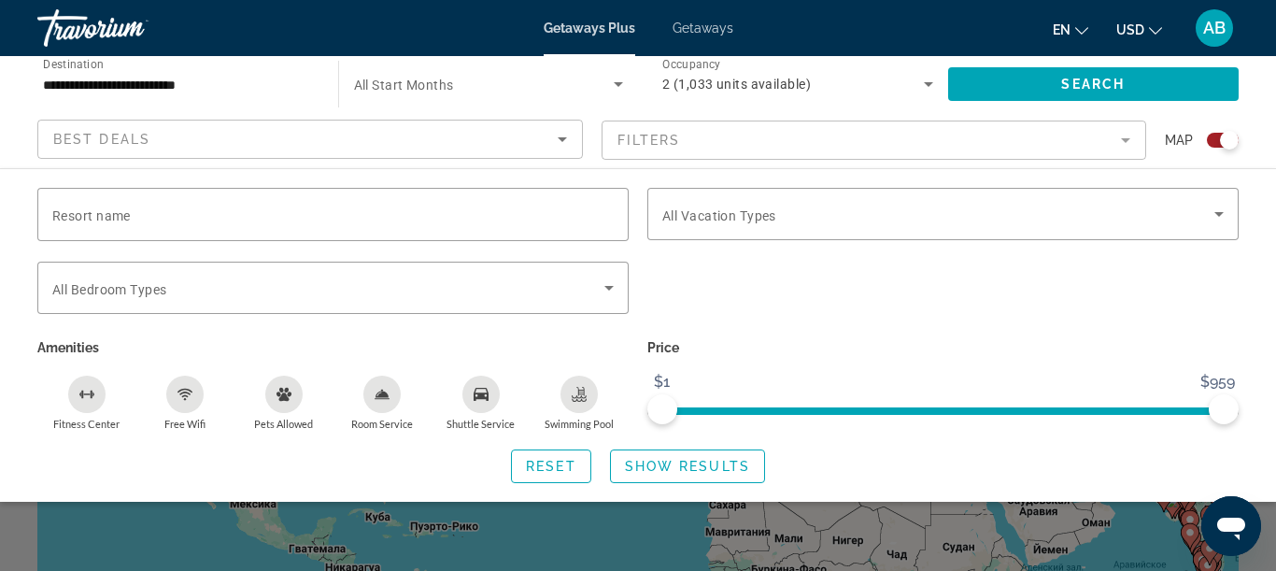
click at [1126, 145] on mat-form-field "Filters" at bounding box center [873, 139] width 545 height 39
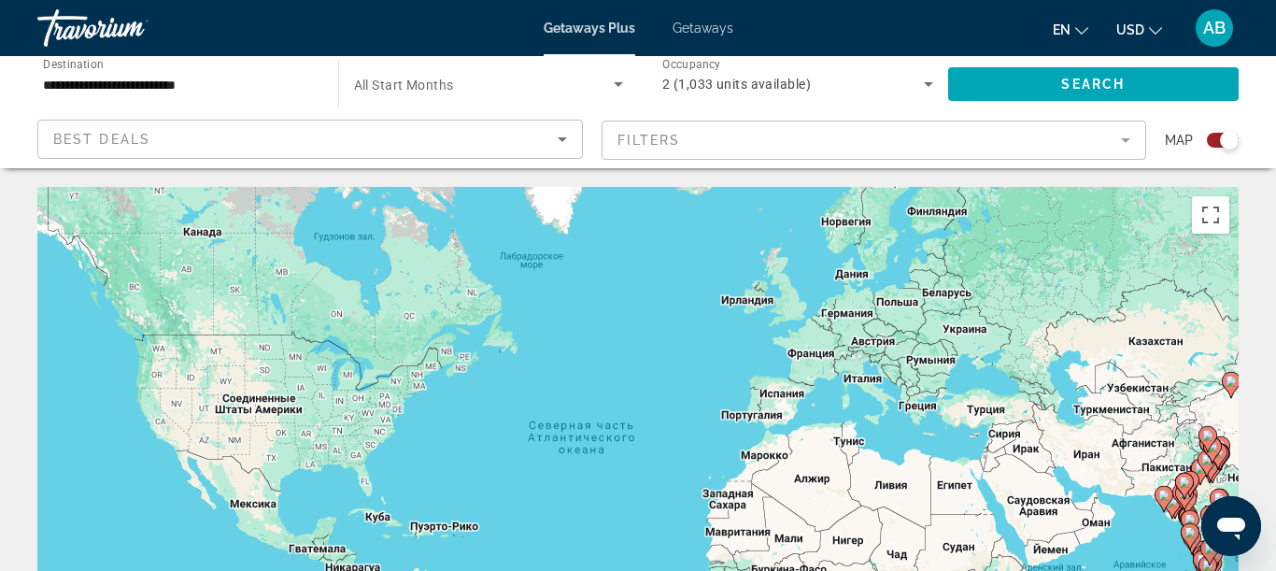
click at [536, 139] on div "Best Deals" at bounding box center [305, 139] width 504 height 22
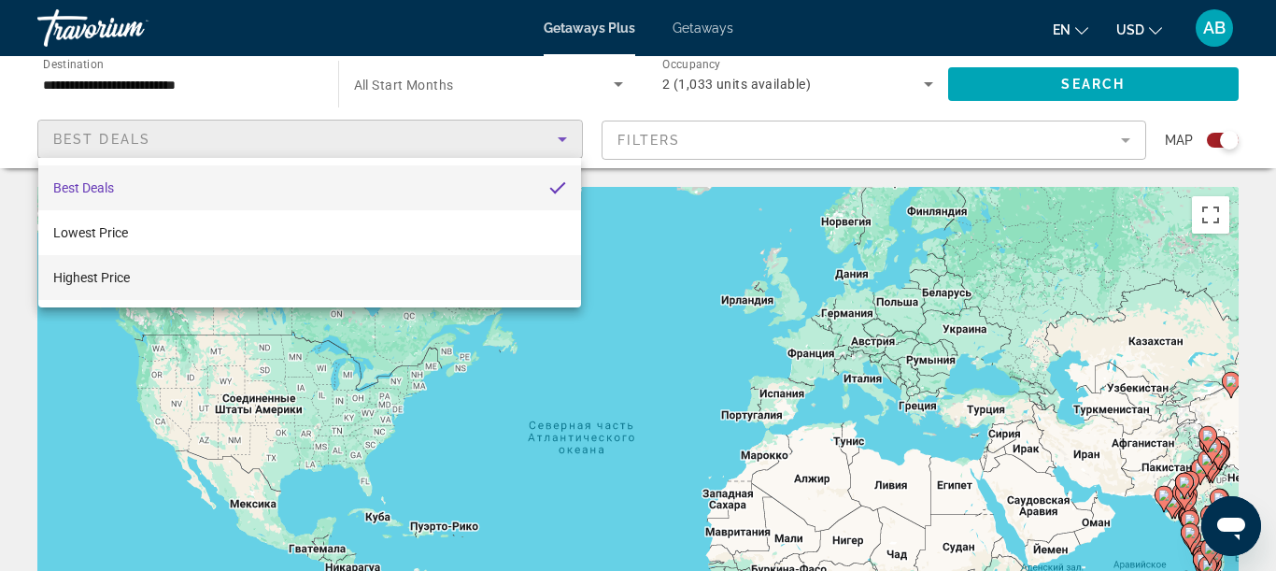
click at [523, 282] on mat-option "Highest Price" at bounding box center [309, 277] width 543 height 45
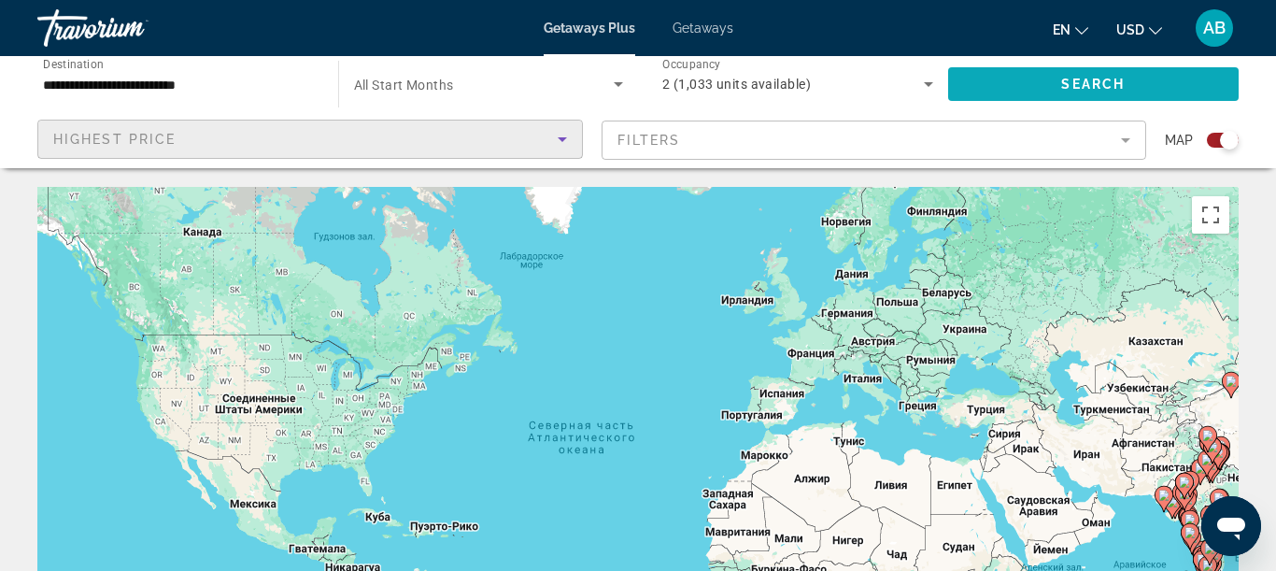
click at [1065, 85] on span "Search" at bounding box center [1093, 84] width 64 height 15
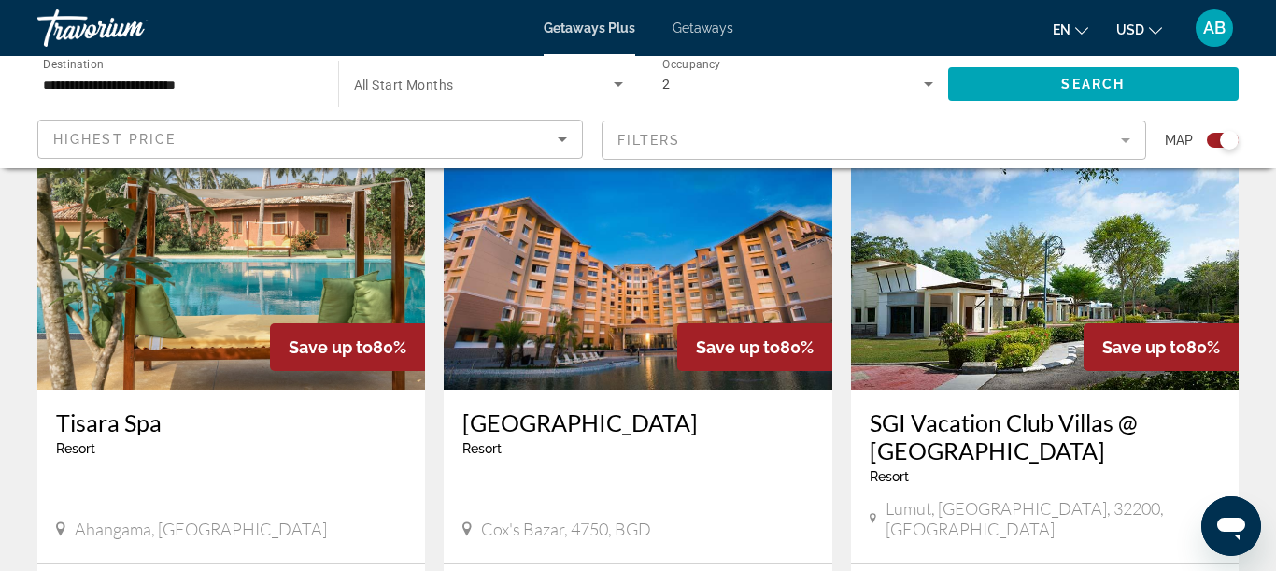
scroll to position [721, 0]
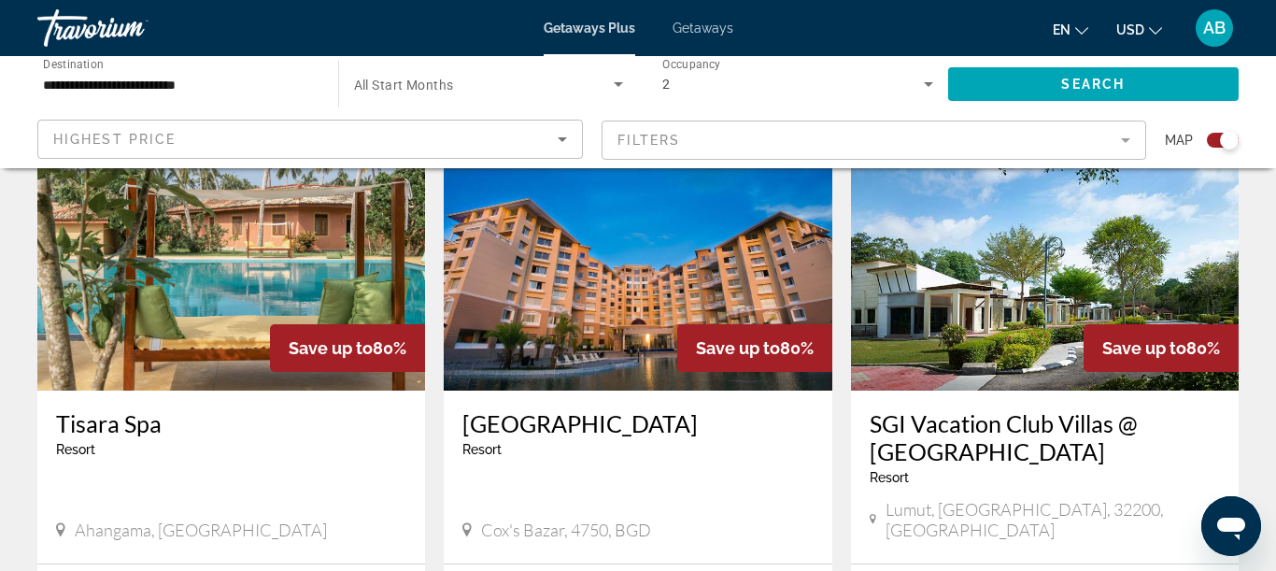
click at [267, 244] on img "Main content" at bounding box center [231, 241] width 388 height 299
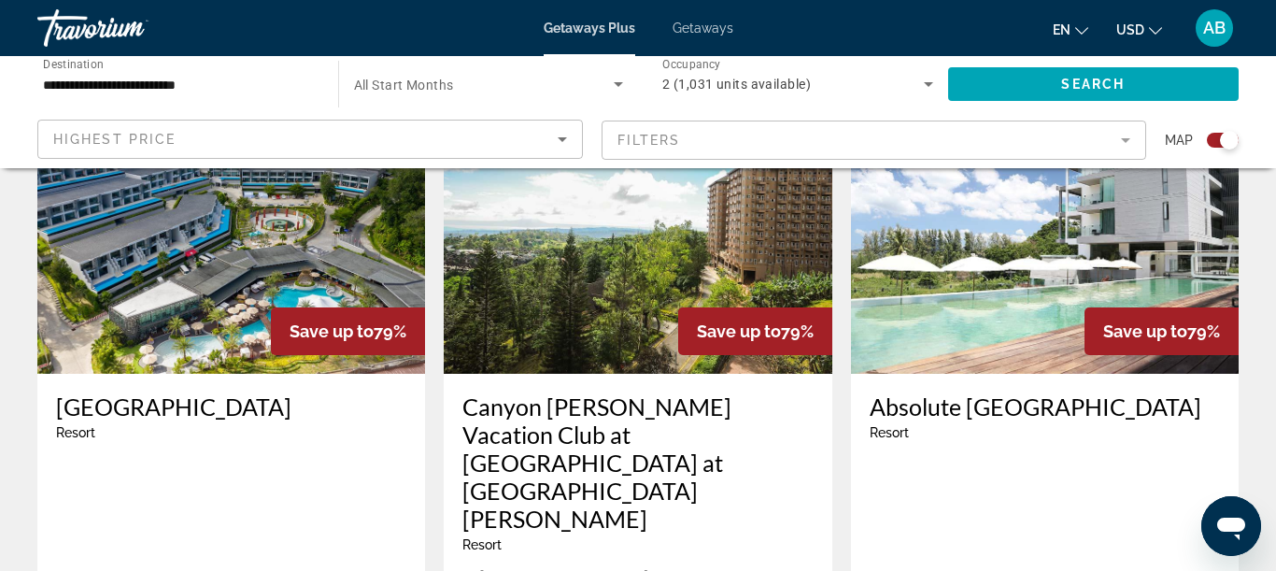
scroll to position [2072, 0]
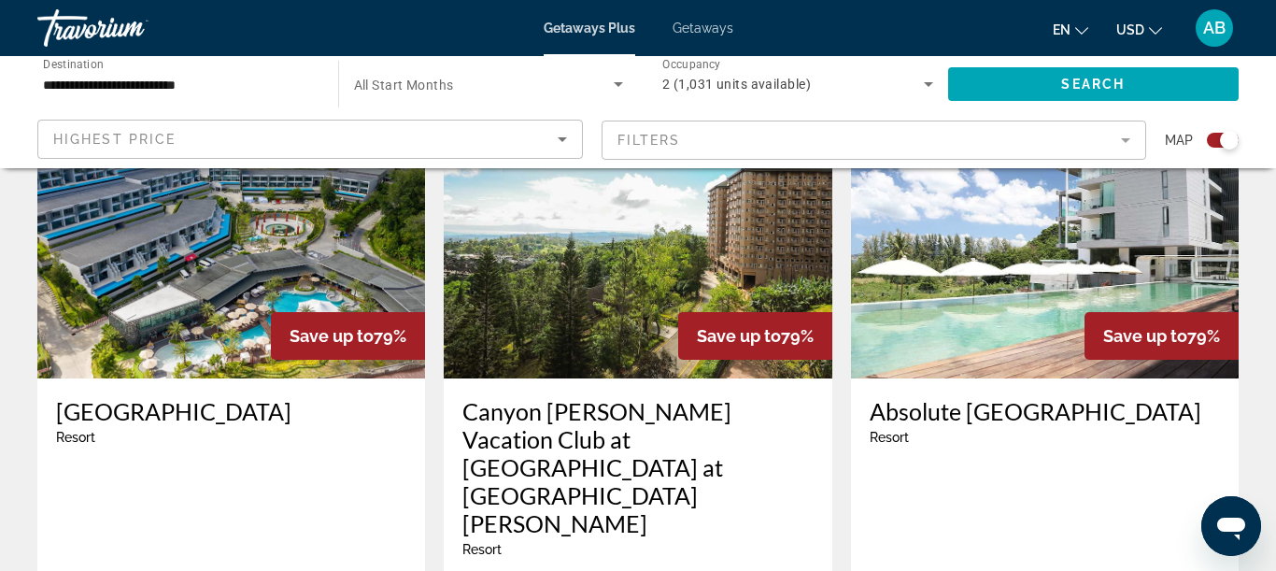
click at [228, 257] on img "Main content" at bounding box center [231, 228] width 388 height 299
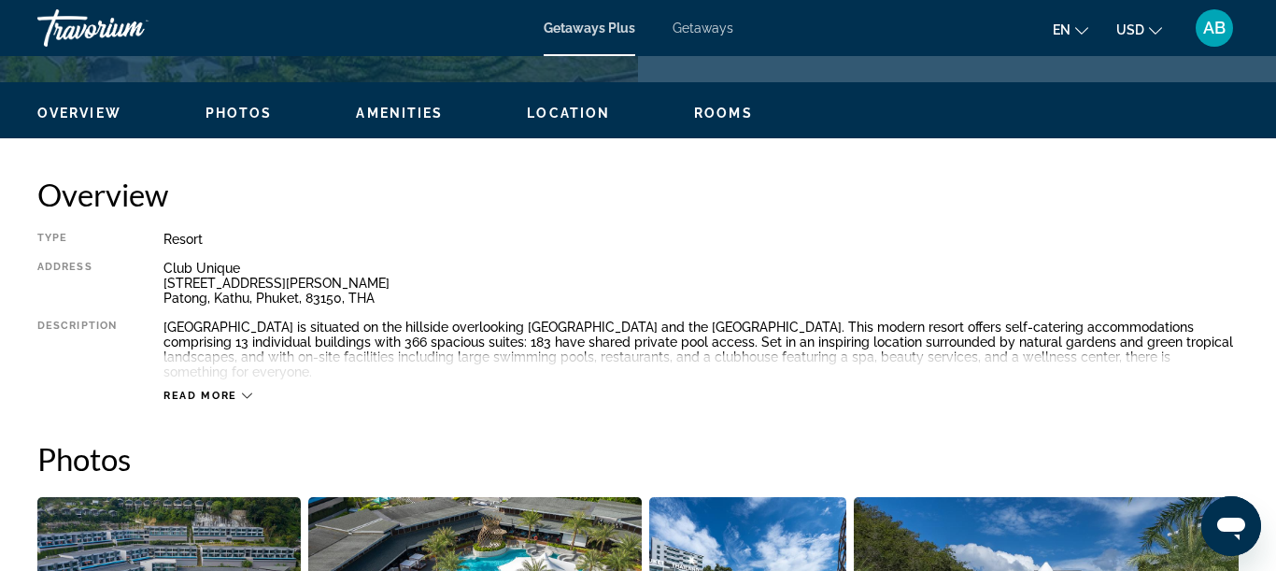
scroll to position [858, 0]
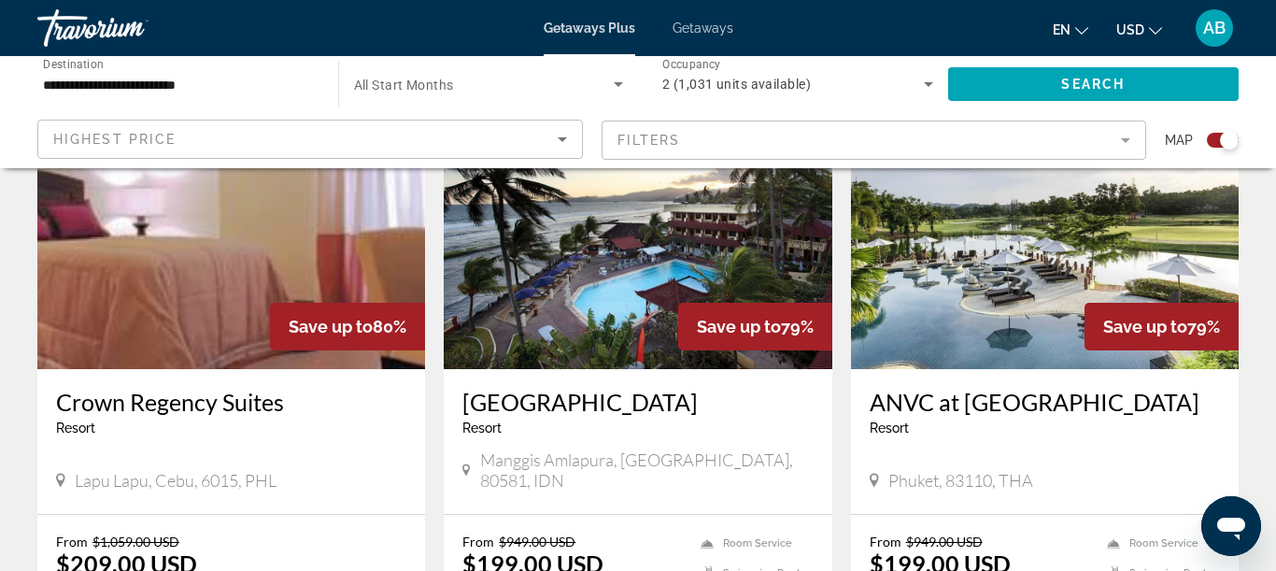
scroll to position [1425, 0]
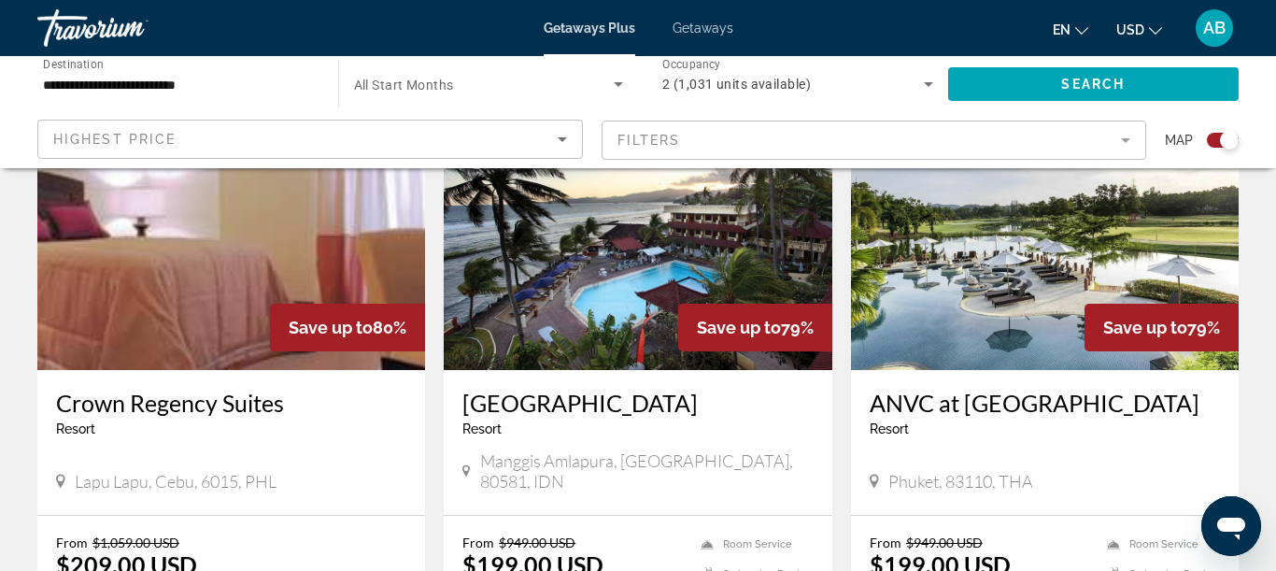
click at [999, 263] on img "Main content" at bounding box center [1045, 220] width 388 height 299
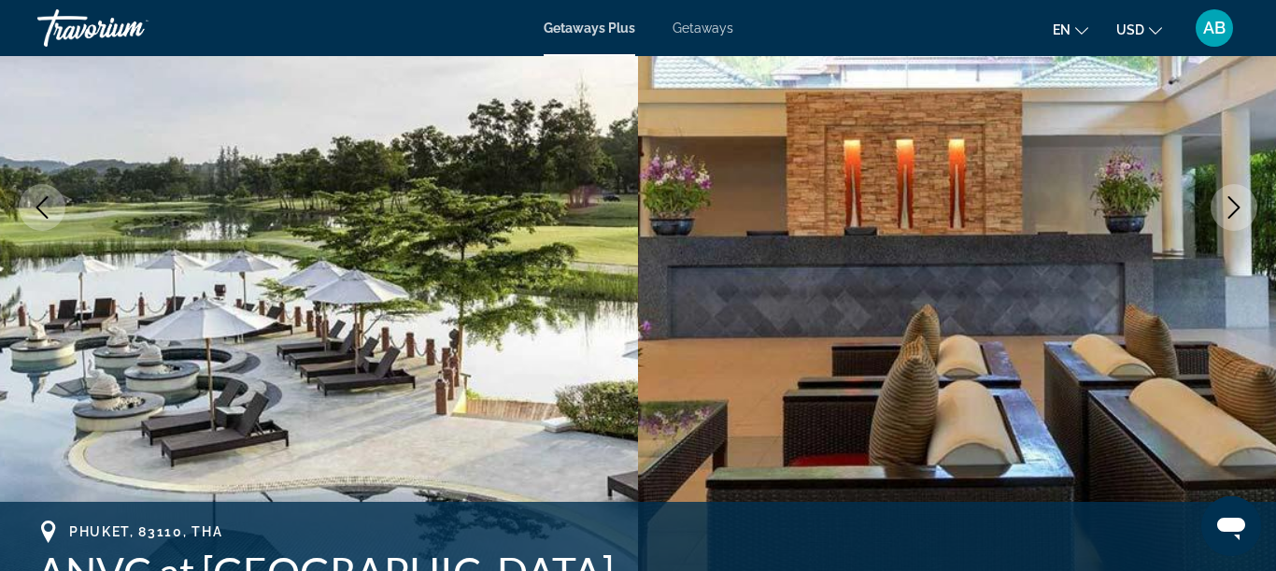
scroll to position [236, 0]
